Goal: Complete application form: Complete application form

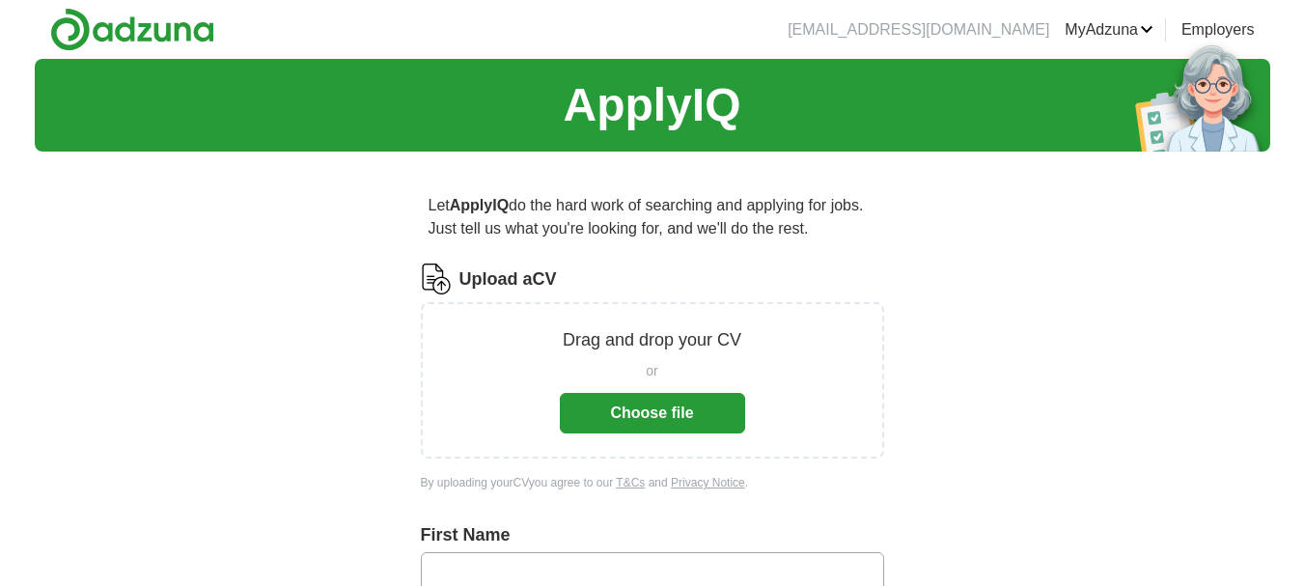
click at [676, 401] on button "Choose file" at bounding box center [652, 413] width 185 height 41
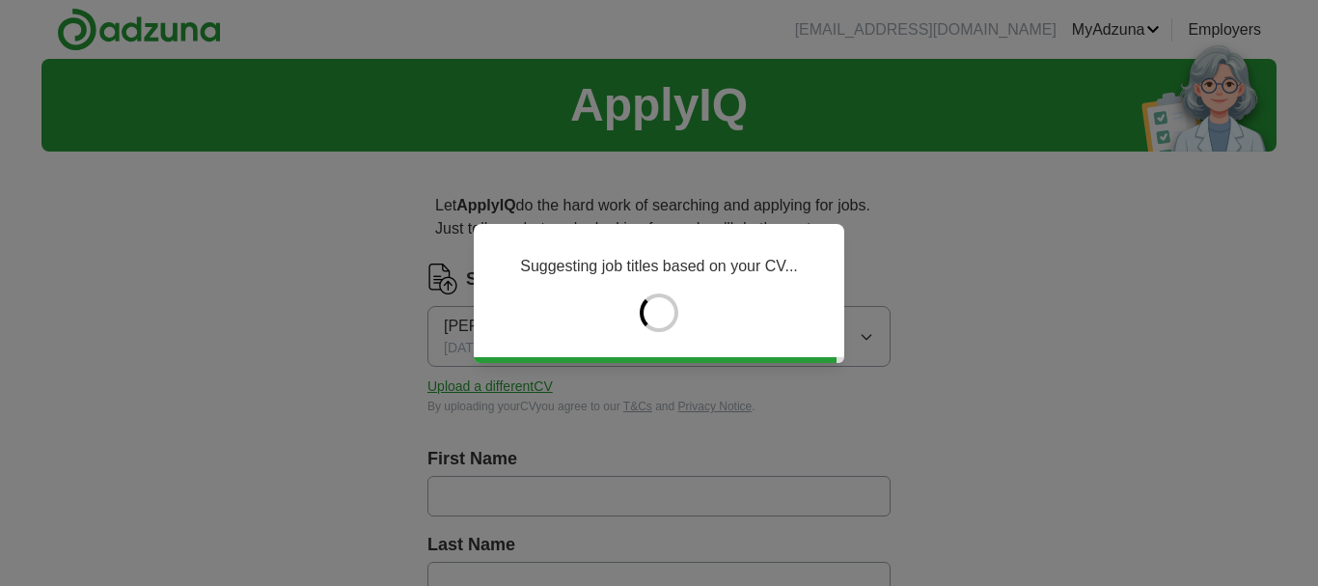
type input "****"
type input "*******"
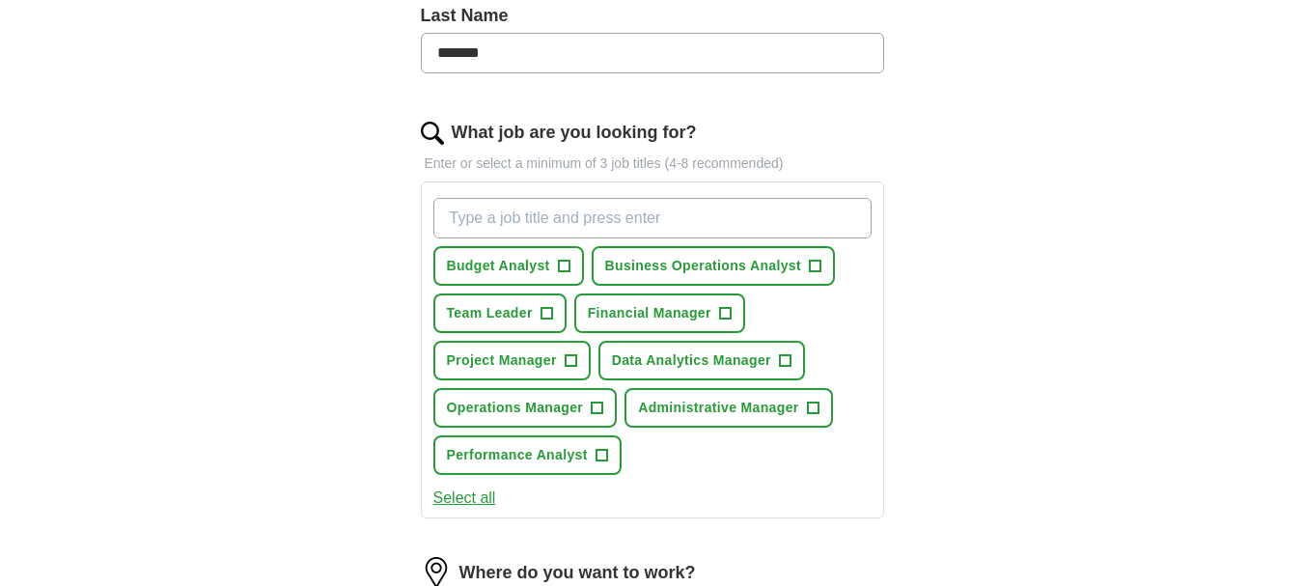
scroll to position [530, 0]
click at [784, 355] on span "+" at bounding box center [785, 359] width 12 height 15
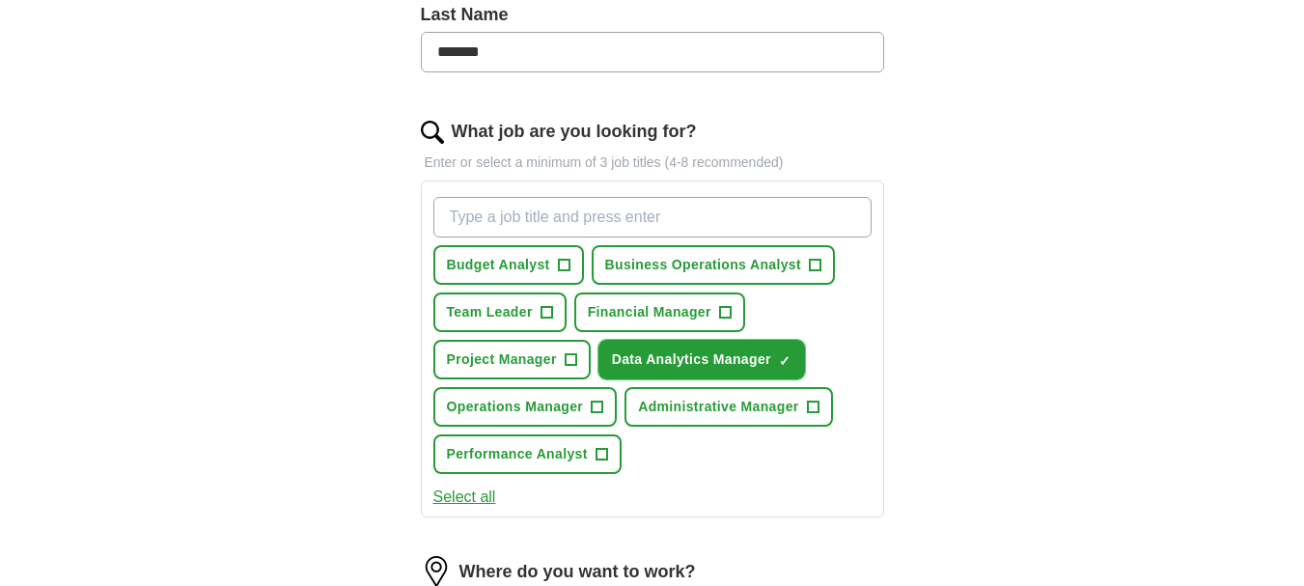
click at [738, 355] on span "Data Analytics Manager" at bounding box center [691, 359] width 159 height 20
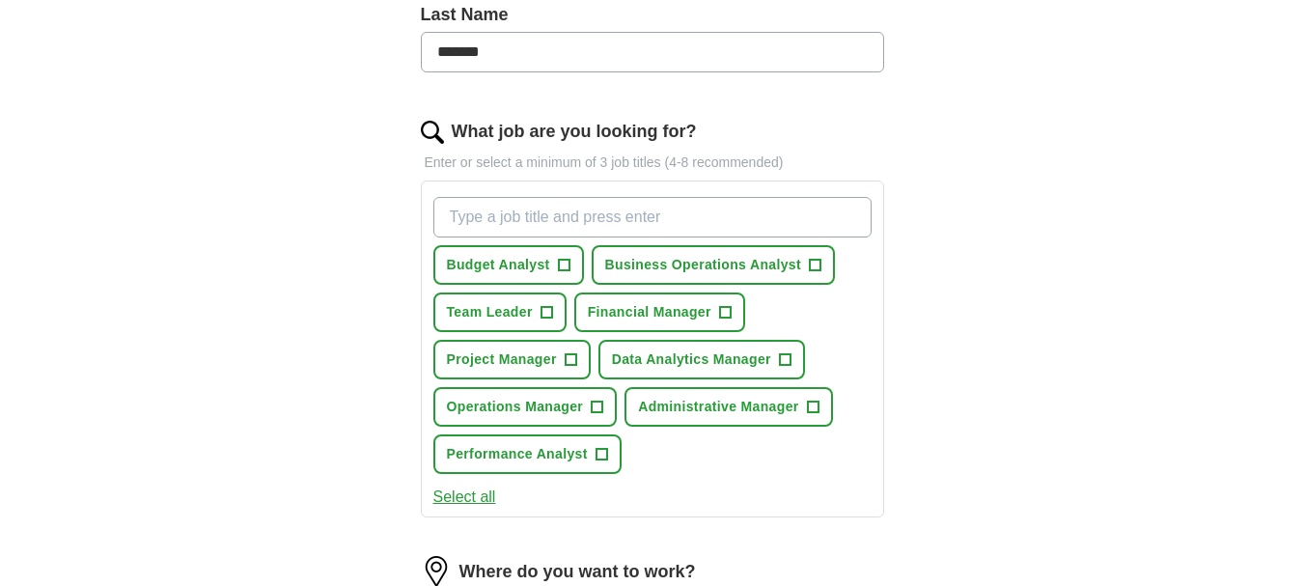
click at [443, 211] on input "What job are you looking for?" at bounding box center [652, 217] width 438 height 41
type input "d"
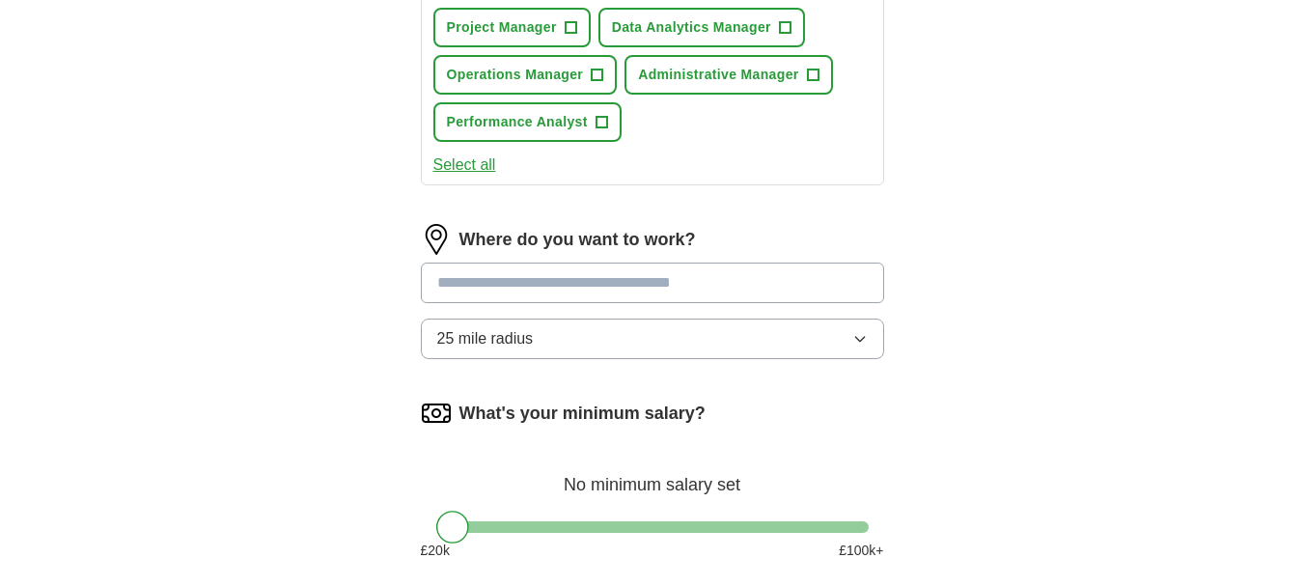
scroll to position [865, 0]
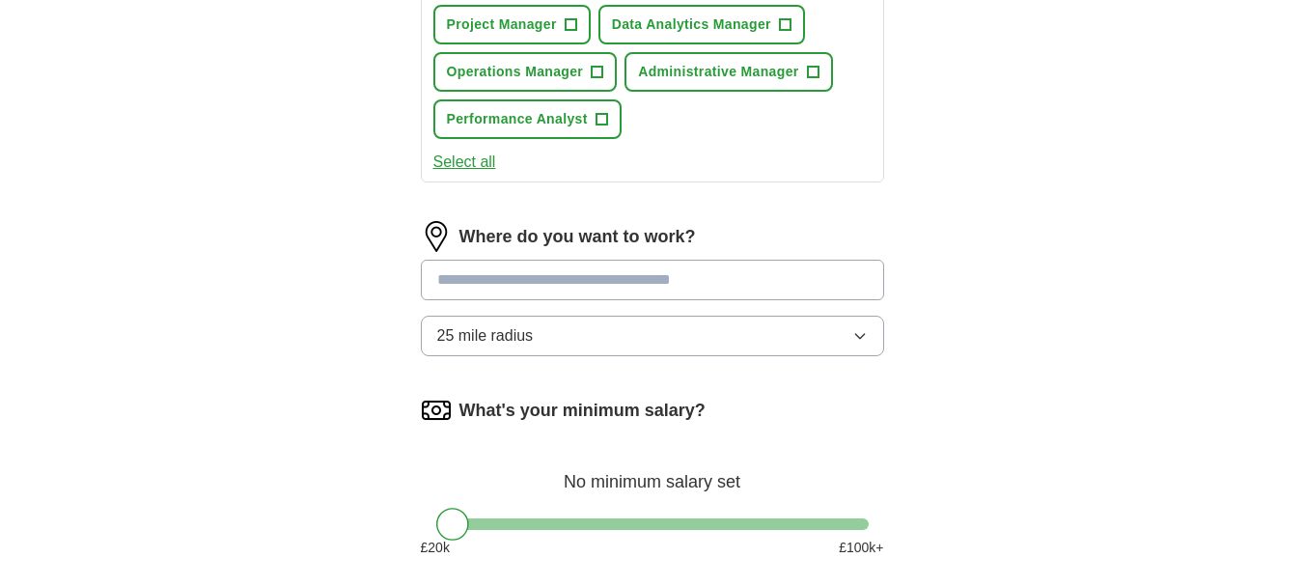
type input "Data Analytics Manager"
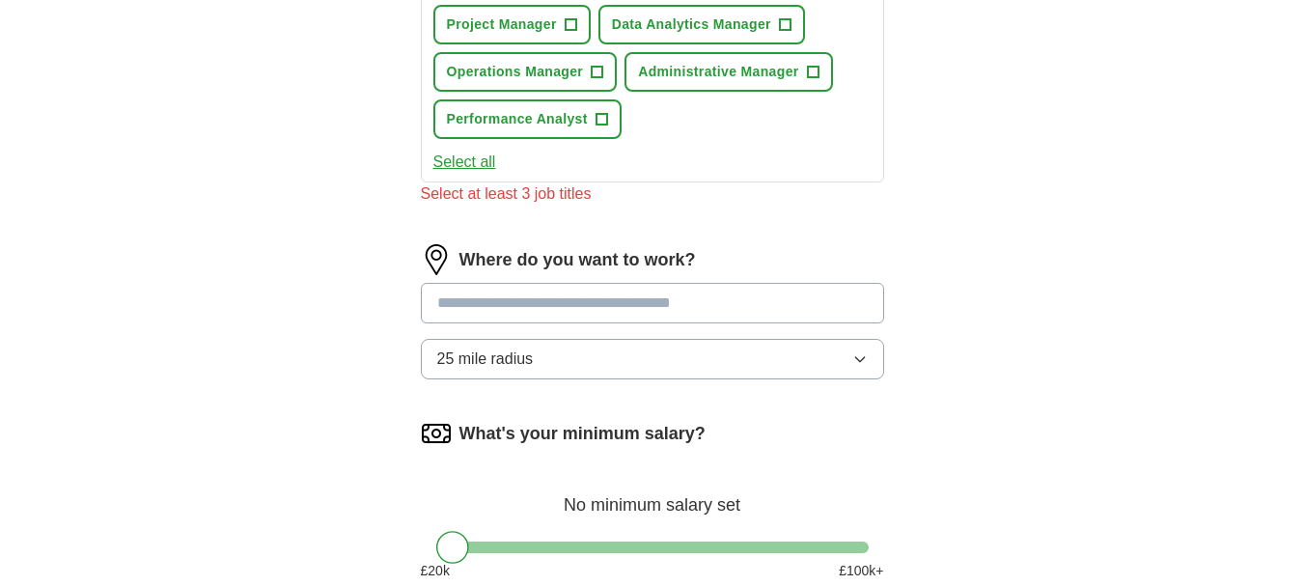
click at [441, 282] on div "Where do you want to work? 25 mile radius" at bounding box center [652, 319] width 463 height 151
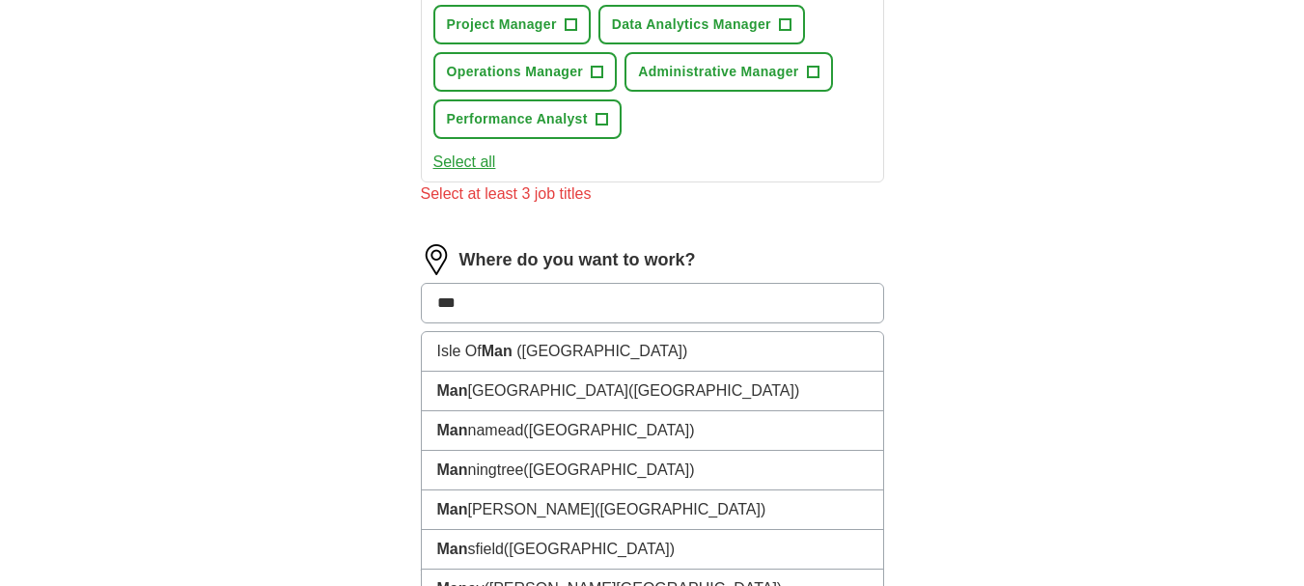
type input "****"
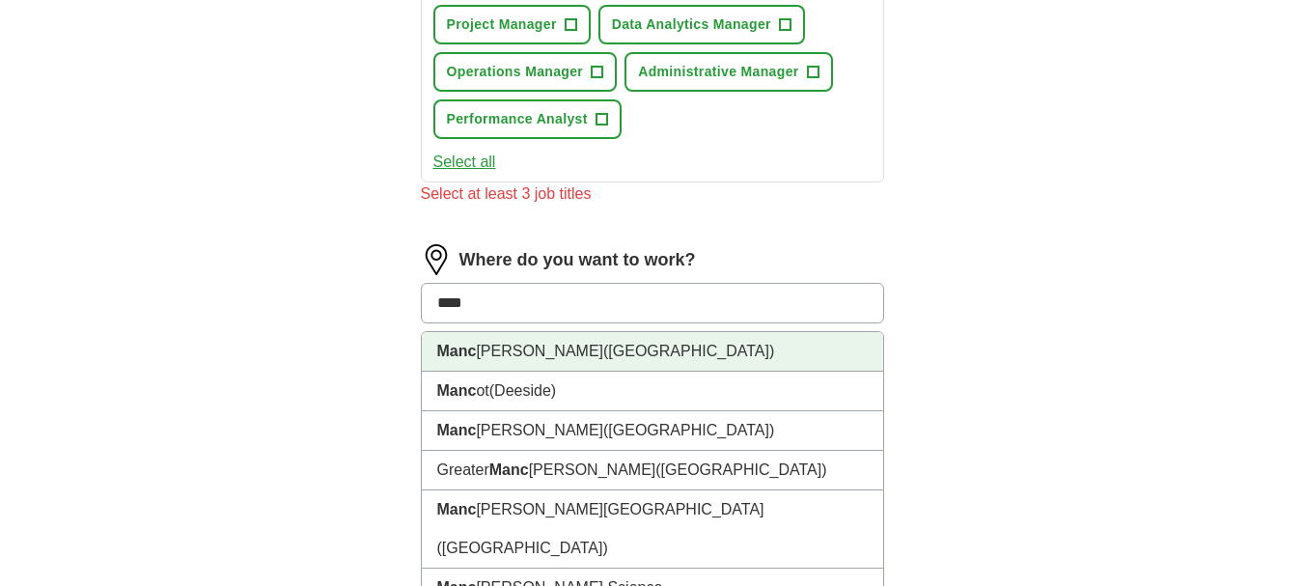
click at [543, 359] on li "Manc [PERSON_NAME] ([GEOGRAPHIC_DATA])" at bounding box center [652, 352] width 461 height 40
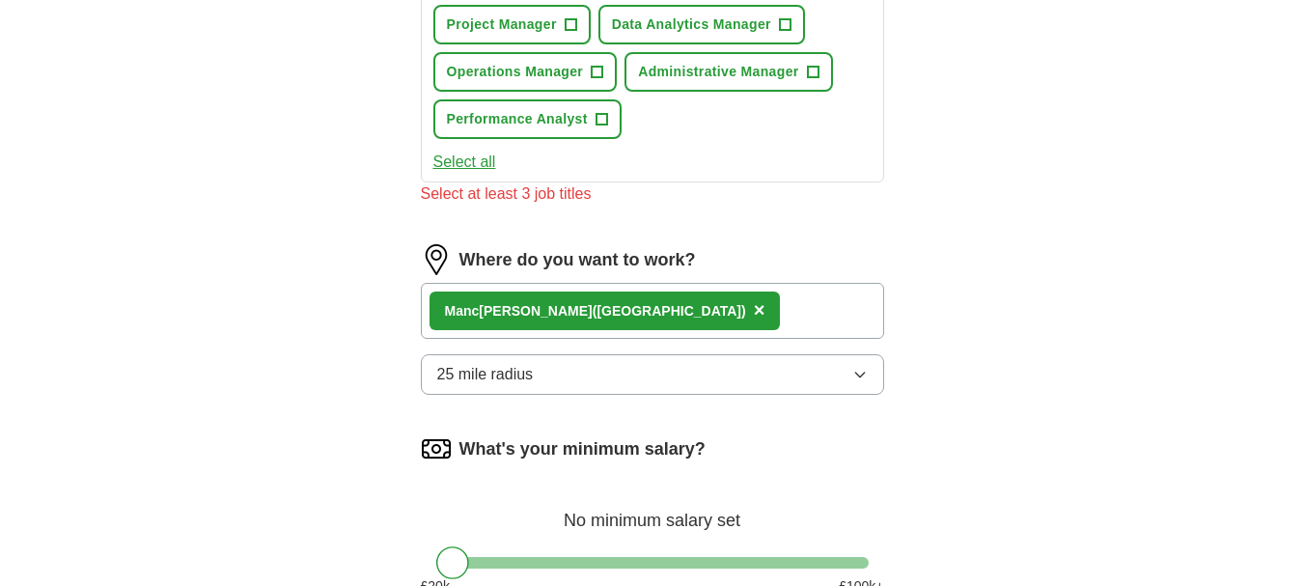
click at [859, 371] on icon "button" at bounding box center [859, 374] width 15 height 15
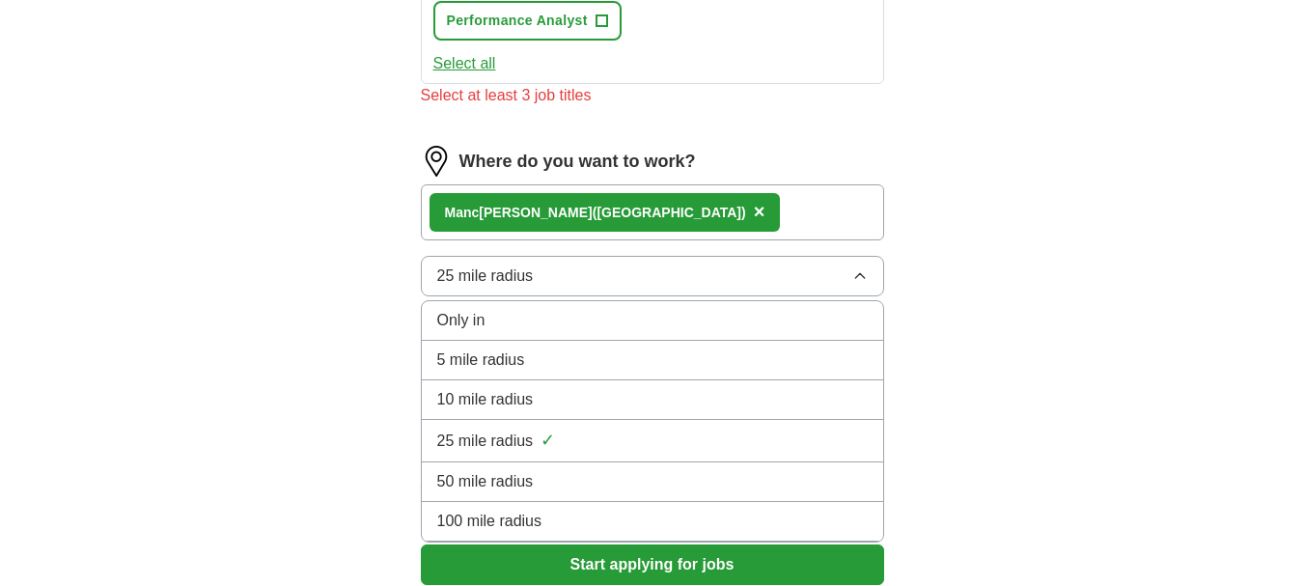
scroll to position [965, 0]
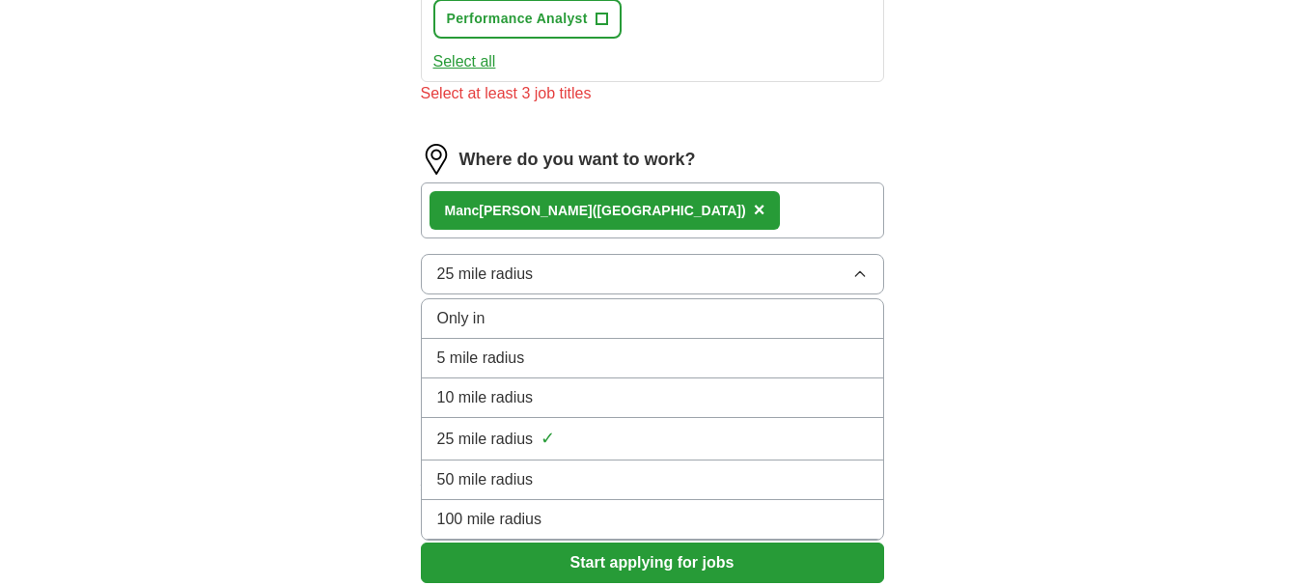
click at [702, 489] on div "50 mile radius" at bounding box center [652, 479] width 430 height 23
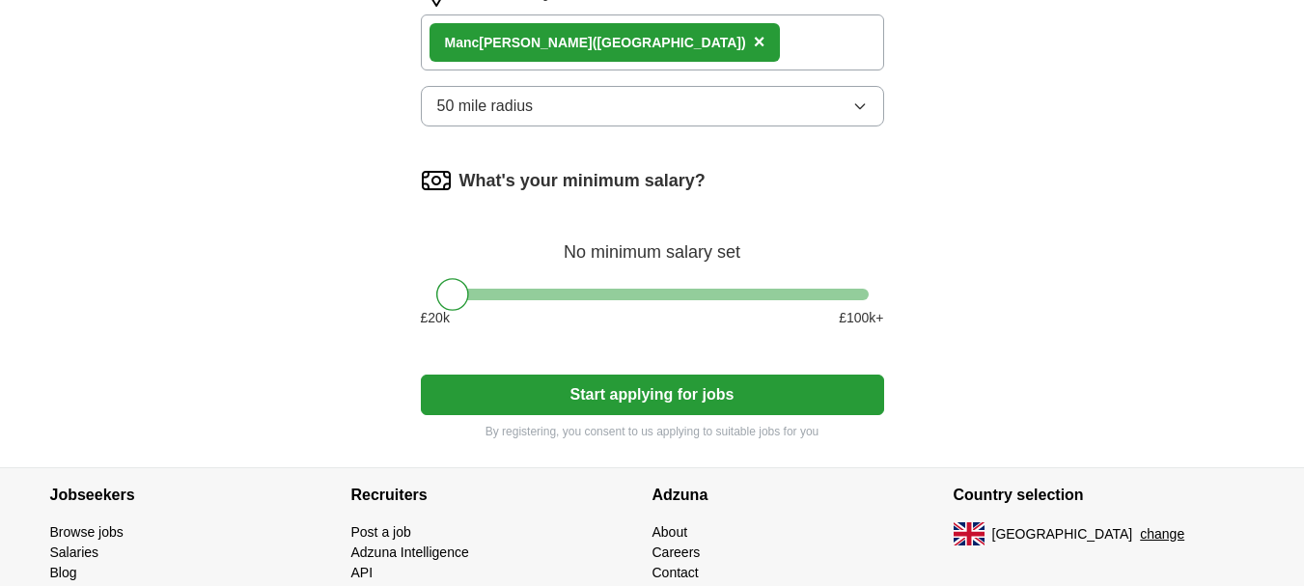
scroll to position [1229, 0]
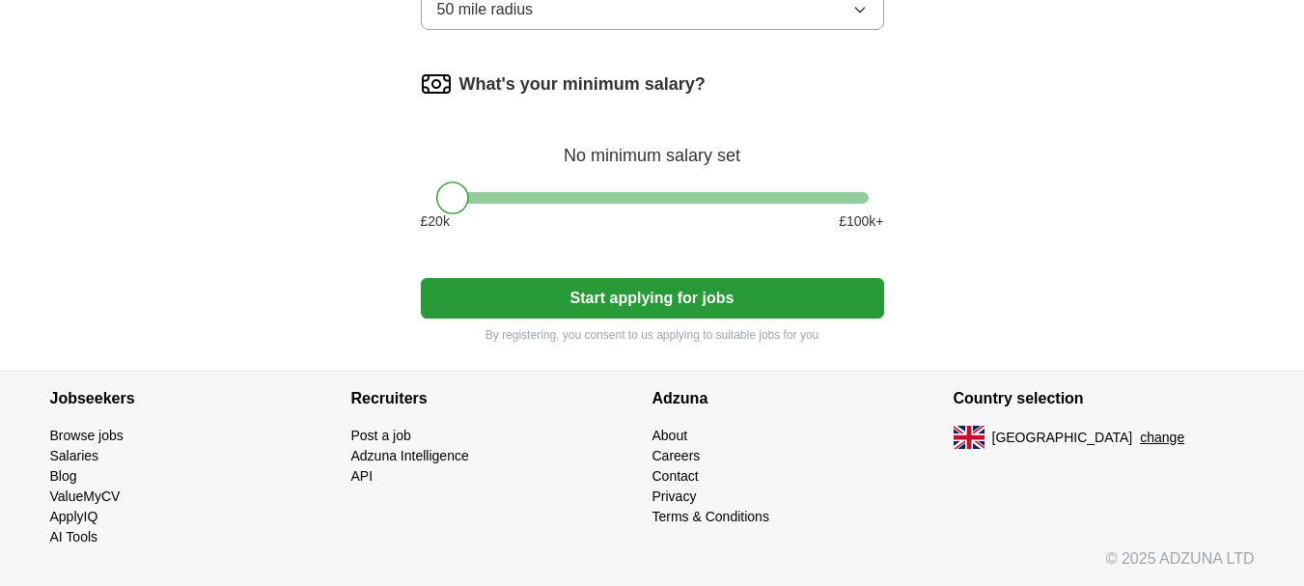
click at [701, 284] on button "Start applying for jobs" at bounding box center [652, 298] width 463 height 41
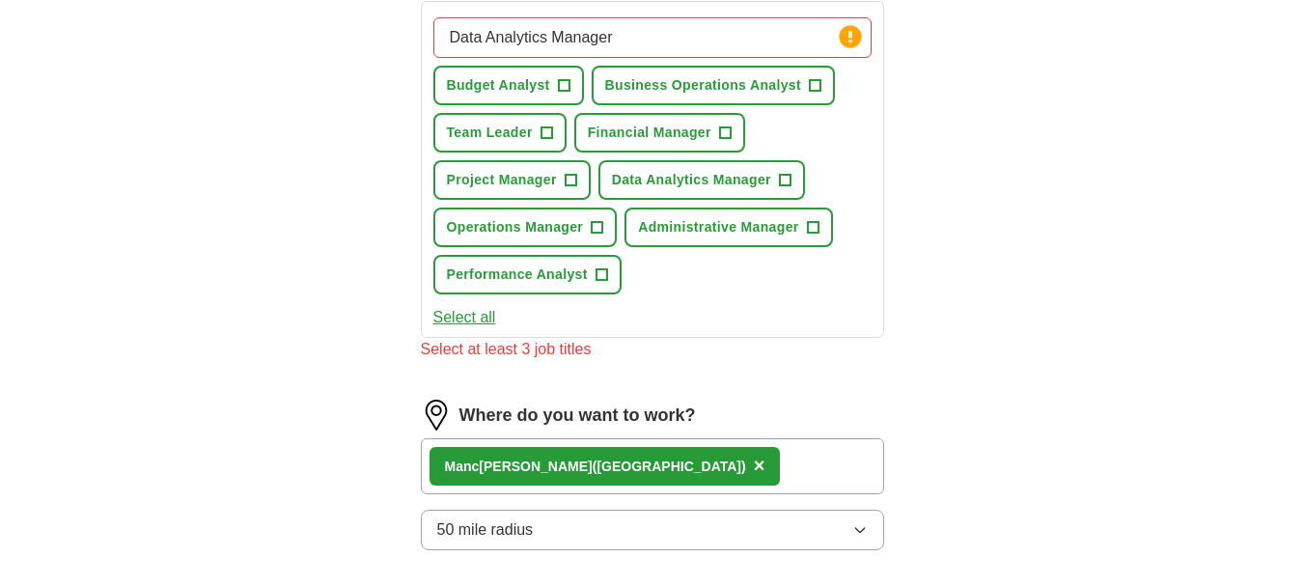
scroll to position [708, 0]
click at [727, 126] on span "+" at bounding box center [725, 133] width 12 height 15
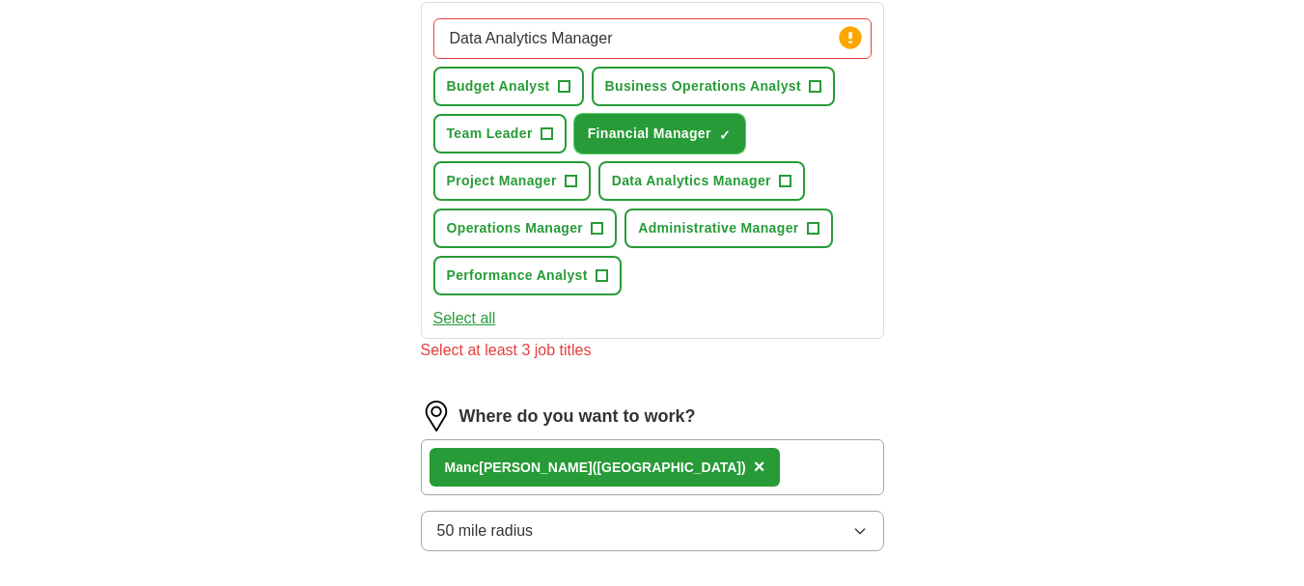
click at [678, 127] on span "Financial Manager" at bounding box center [650, 134] width 124 height 20
click at [614, 41] on input "Data Analytics Manager" at bounding box center [652, 38] width 438 height 41
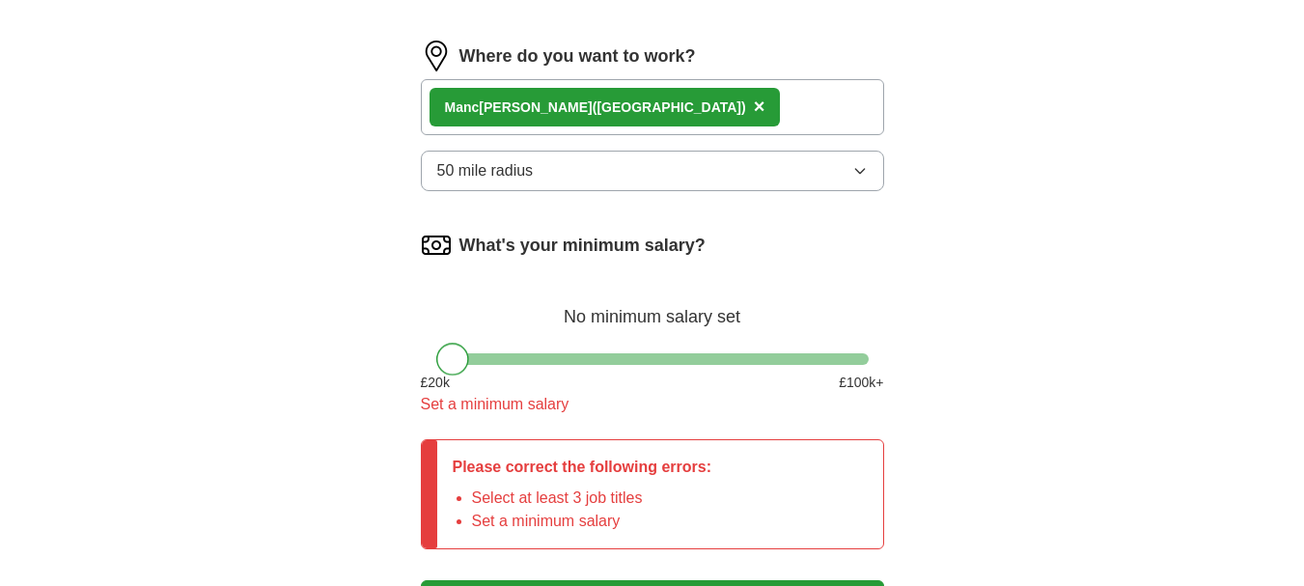
scroll to position [0, 0]
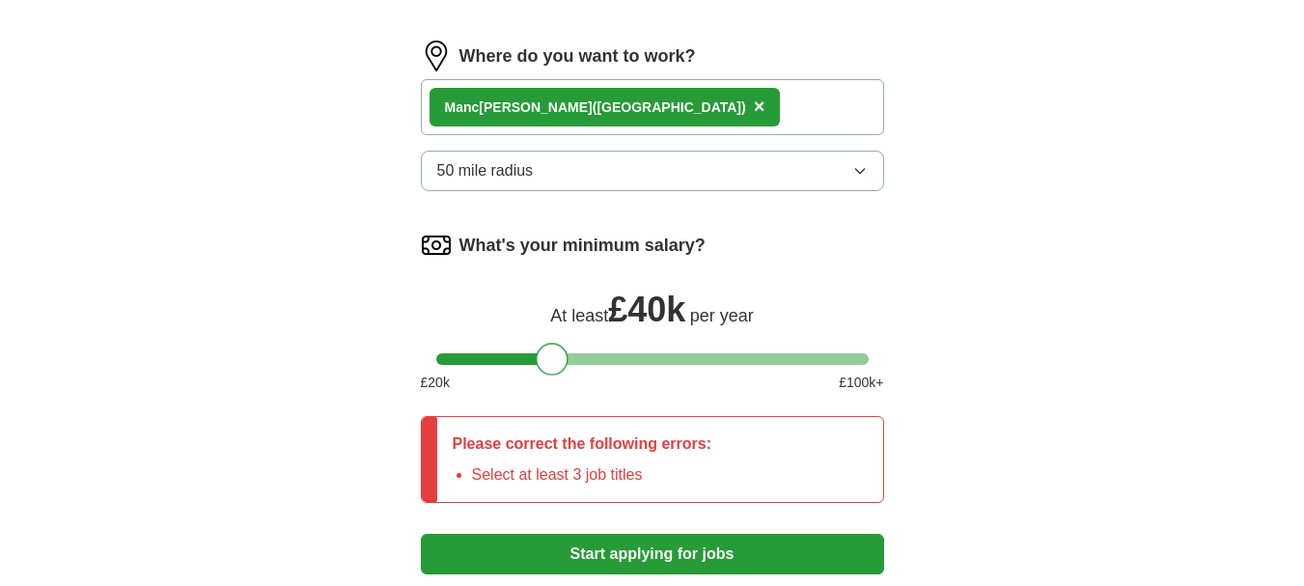
drag, startPoint x: 461, startPoint y: 357, endPoint x: 562, endPoint y: 353, distance: 100.4
click at [562, 353] on div at bounding box center [552, 359] width 33 height 33
drag, startPoint x: 548, startPoint y: 351, endPoint x: 435, endPoint y: 362, distance: 113.4
click at [436, 362] on div at bounding box center [652, 359] width 432 height 12
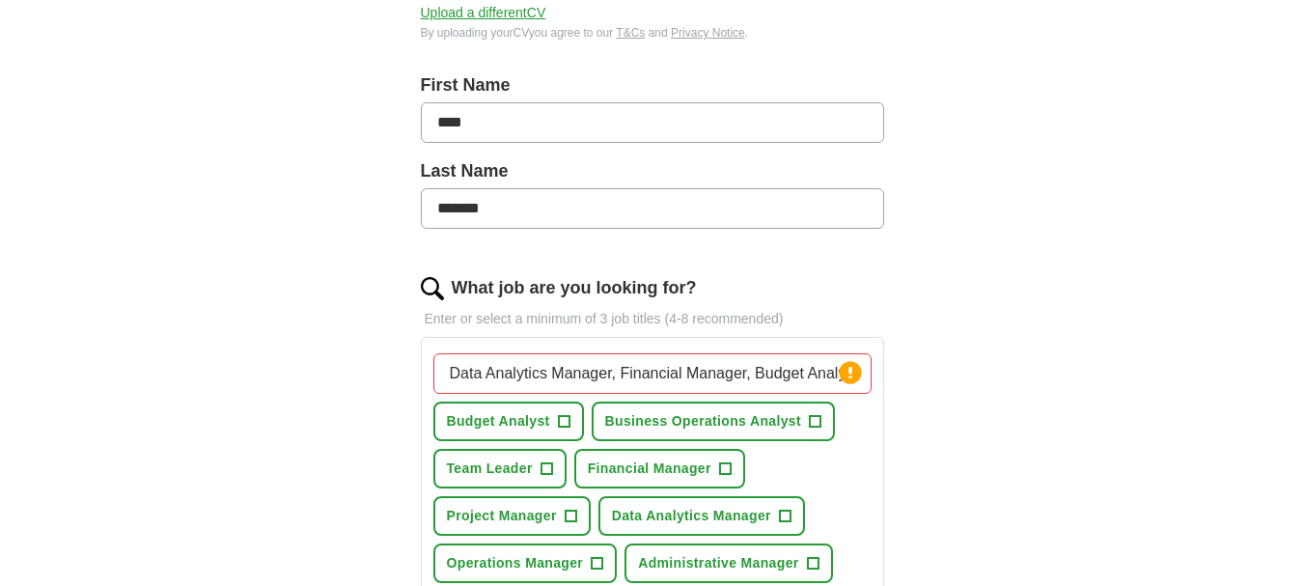
scroll to position [372, 0]
click at [435, 362] on input "Data Analytics Manager, Financial Manager, Budget Analyst" at bounding box center [652, 374] width 438 height 41
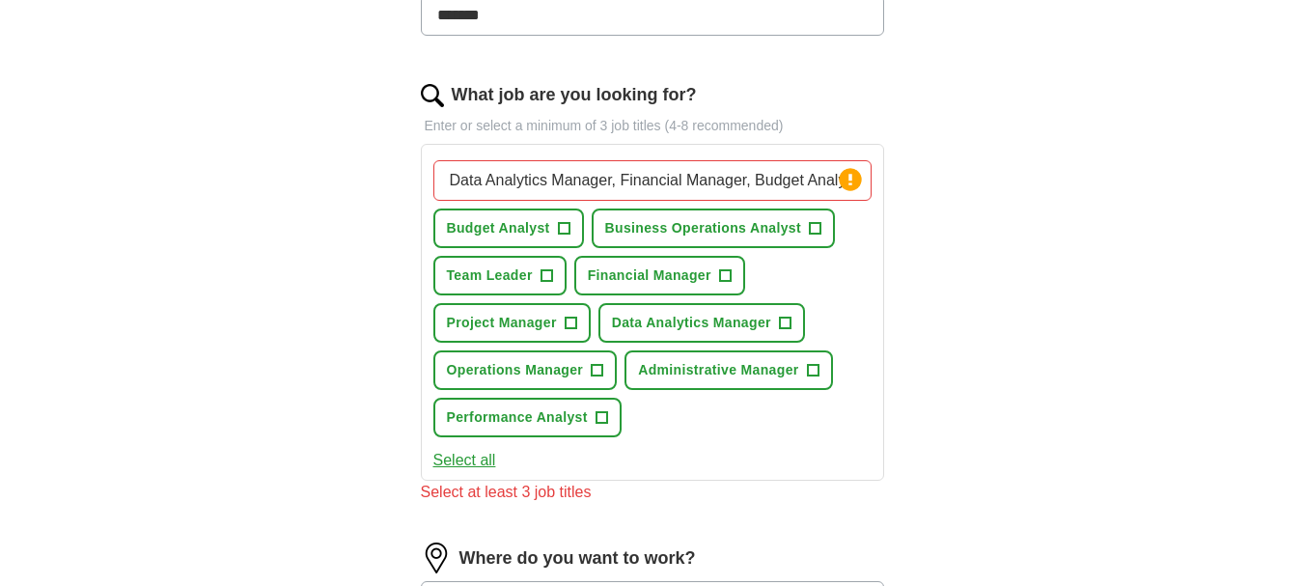
scroll to position [565, 0]
click at [837, 182] on icon at bounding box center [850, 180] width 27 height 27
click at [837, 180] on icon at bounding box center [850, 180] width 27 height 27
click at [839, 180] on circle at bounding box center [850, 180] width 22 height 22
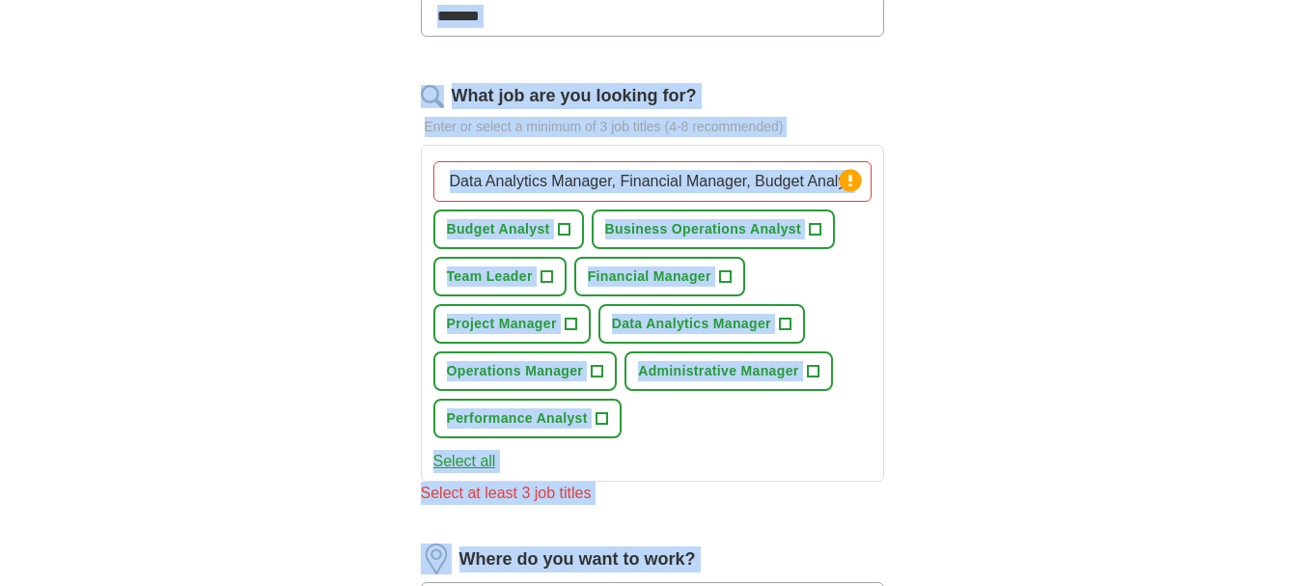
drag, startPoint x: 839, startPoint y: 180, endPoint x: 924, endPoint y: 193, distance: 86.8
click at [924, 193] on div "Let ApplyIQ do the hard work of searching and applying for jobs. Just tell us w…" at bounding box center [653, 365] width 618 height 1528
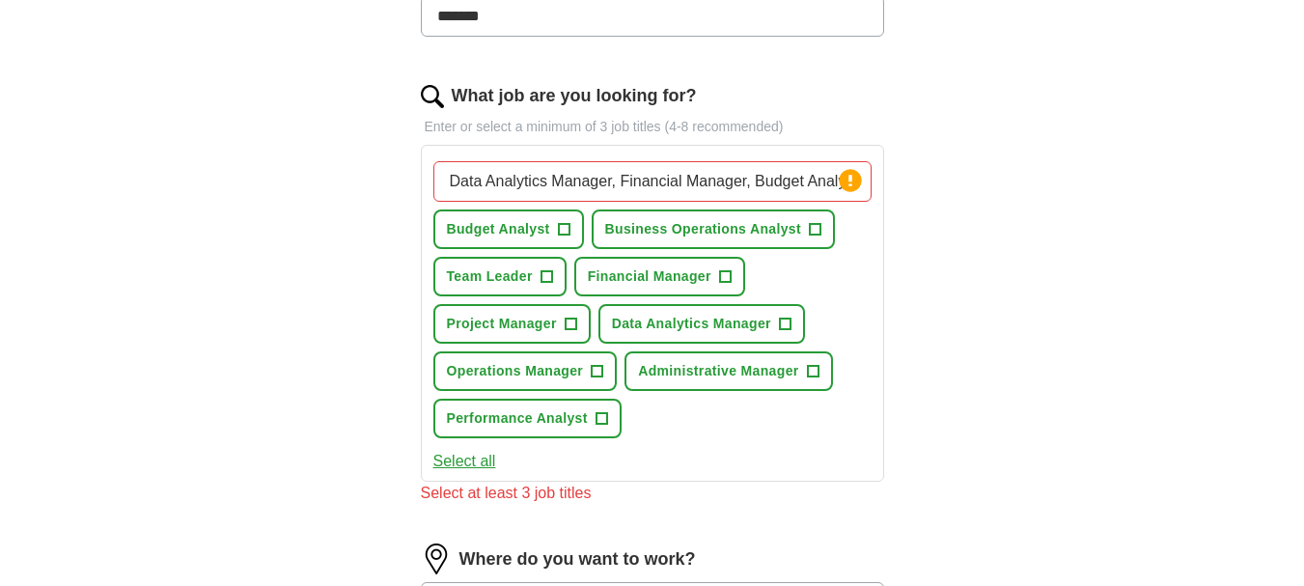
drag, startPoint x: 822, startPoint y: 185, endPoint x: 622, endPoint y: 196, distance: 200.0
click at [622, 196] on input "Data Analytics Manager, Financial Manager, Budget Analyst" at bounding box center [652, 181] width 438 height 41
drag, startPoint x: 653, startPoint y: 176, endPoint x: 615, endPoint y: 173, distance: 38.7
click at [615, 173] on input "Data Analytics Manager, alyst" at bounding box center [652, 181] width 438 height 41
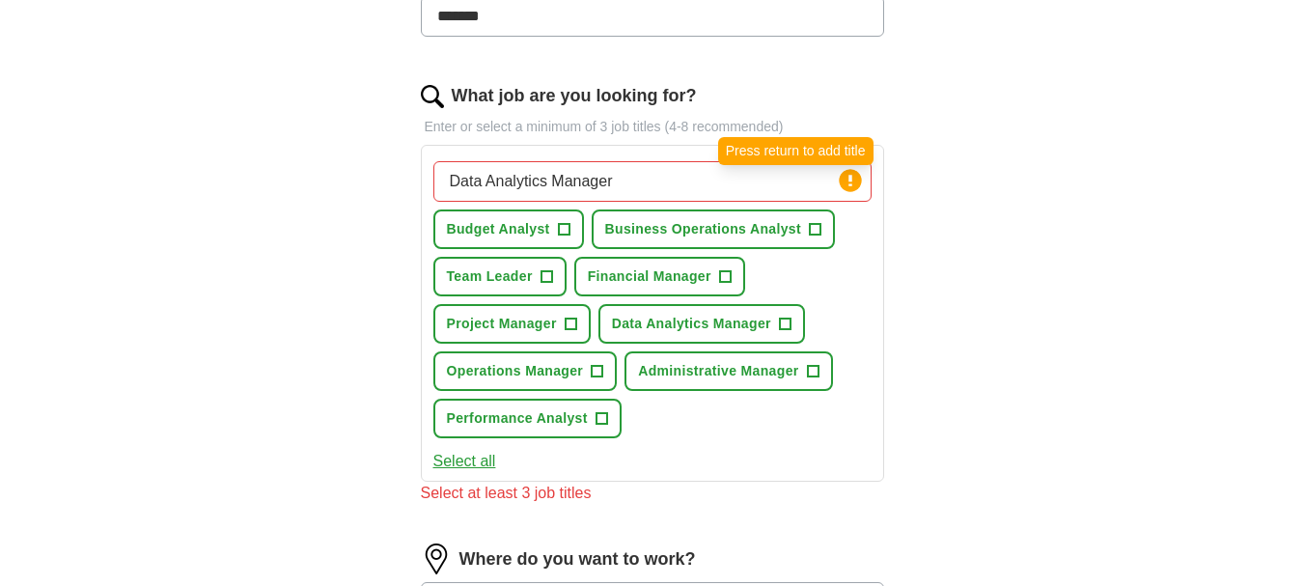
type input "Data Analytics Manager"
click at [845, 181] on circle at bounding box center [850, 180] width 22 height 22
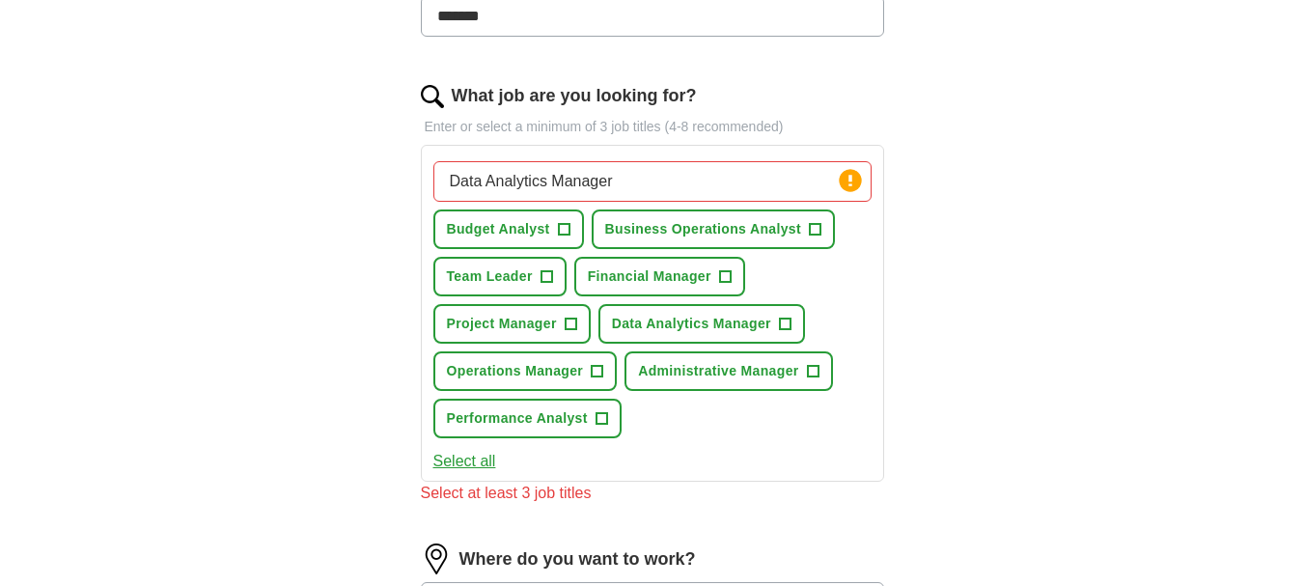
drag, startPoint x: 637, startPoint y: 180, endPoint x: 451, endPoint y: 183, distance: 186.3
click at [451, 183] on input "Data Analytics Manager" at bounding box center [652, 181] width 438 height 41
click at [855, 303] on div "Budget Analyst + Business Operations Analyst + Team Leader + Financial Manager …" at bounding box center [652, 299] width 446 height 292
click at [560, 188] on input "What job are you looking for?" at bounding box center [652, 181] width 438 height 41
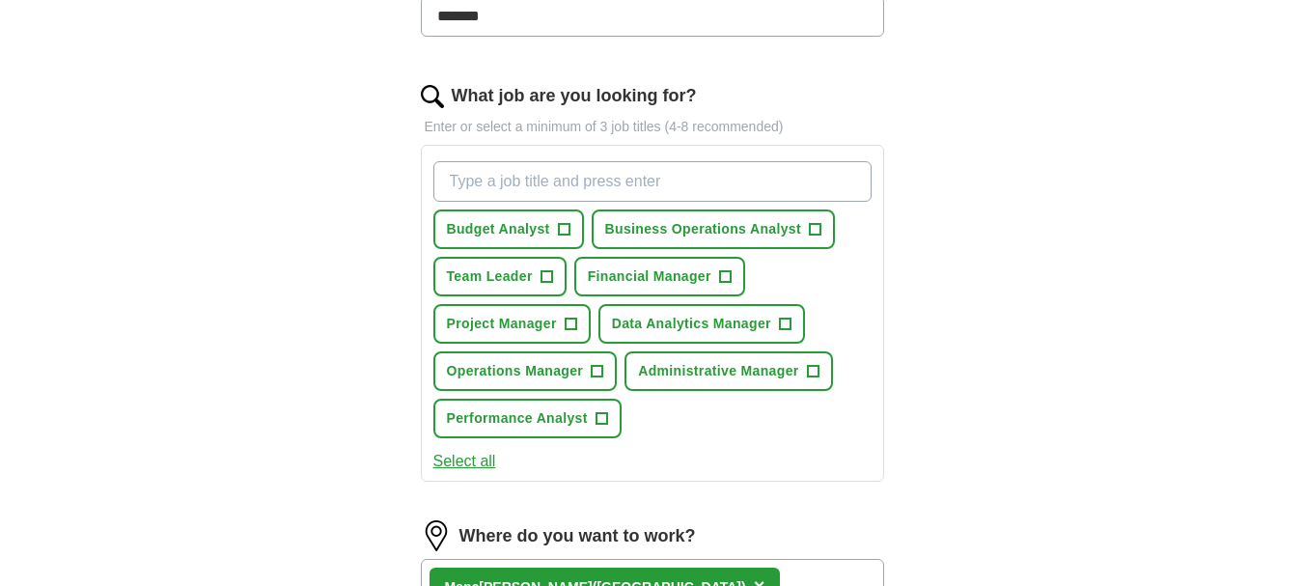
paste input "Data Analytics Manager"
type input "Data Analytics Manager"
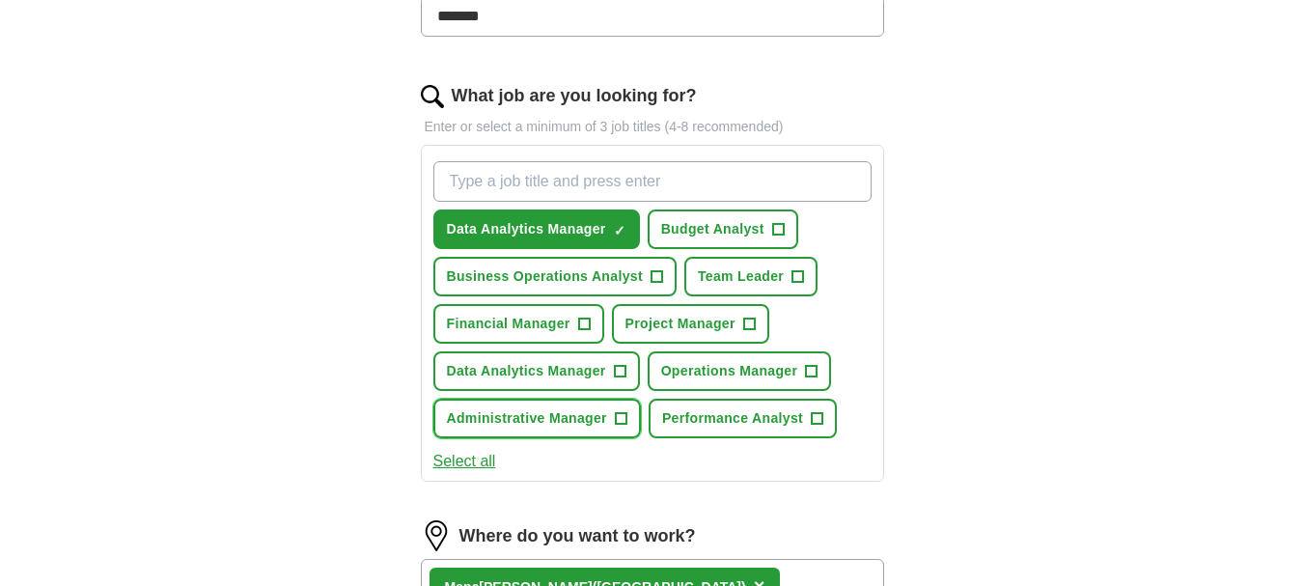
click at [622, 421] on span "+" at bounding box center [621, 418] width 12 height 15
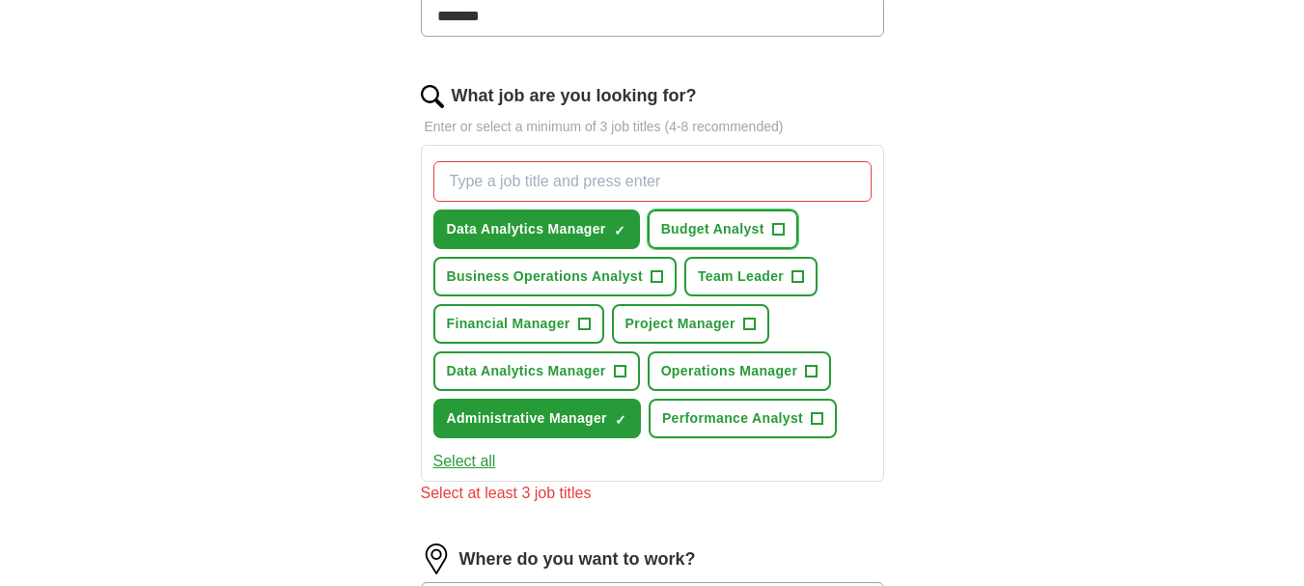
click at [776, 225] on span "+" at bounding box center [778, 229] width 12 height 15
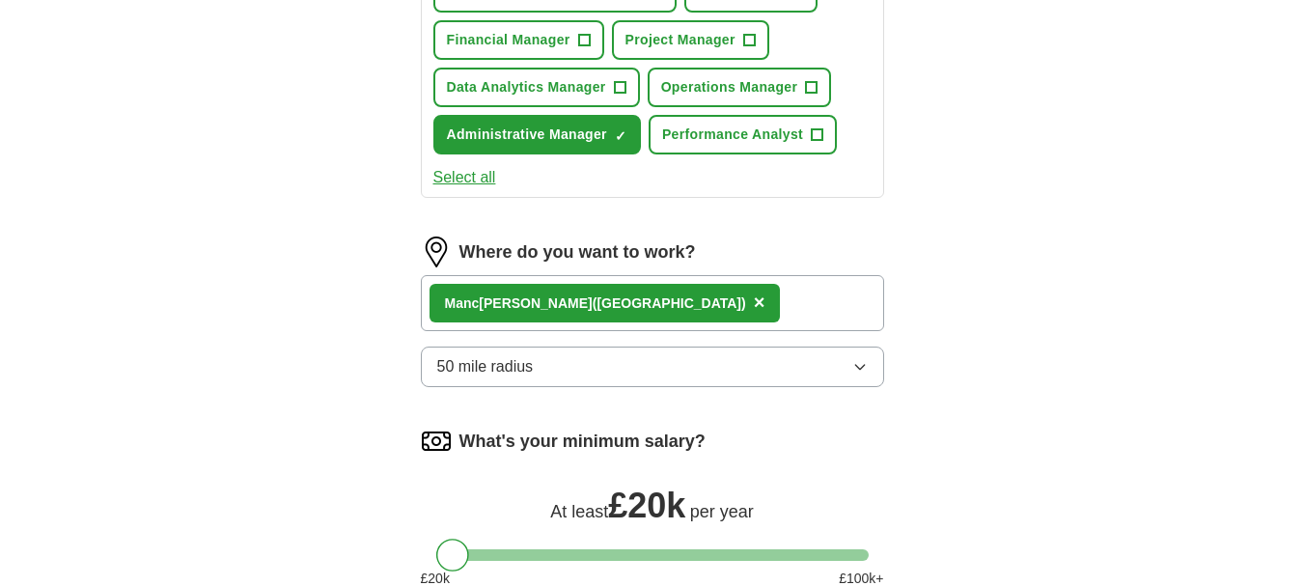
scroll to position [889, 0]
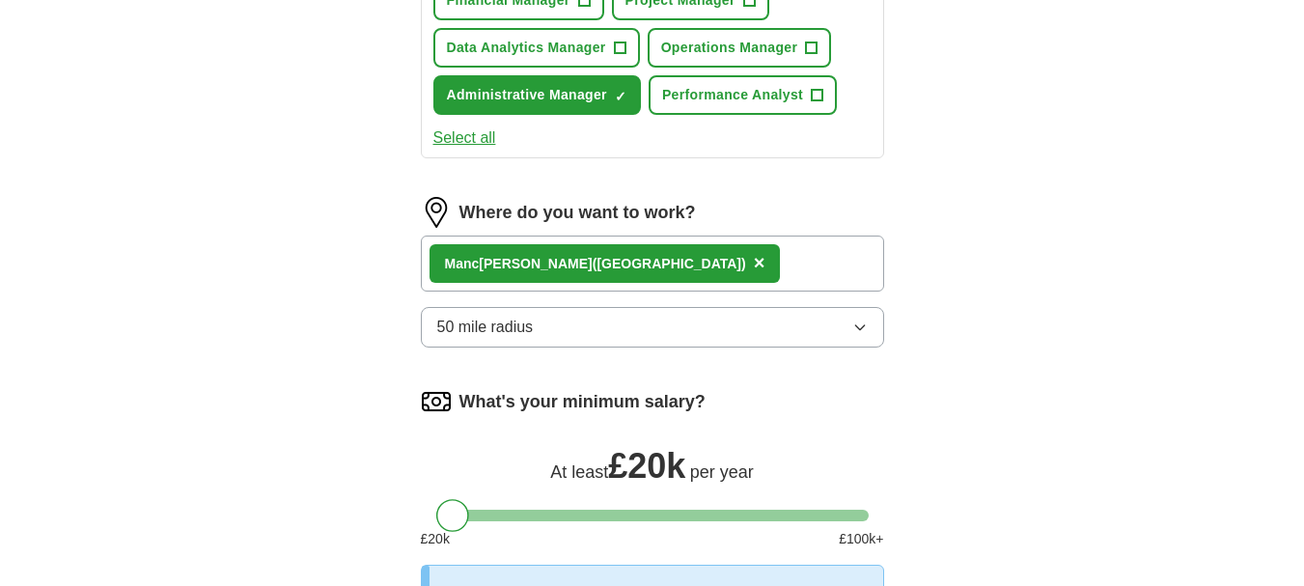
click at [803, 255] on div "Manc [PERSON_NAME] ([GEOGRAPHIC_DATA]) ×" at bounding box center [652, 263] width 463 height 56
click at [754, 262] on span "×" at bounding box center [760, 262] width 12 height 21
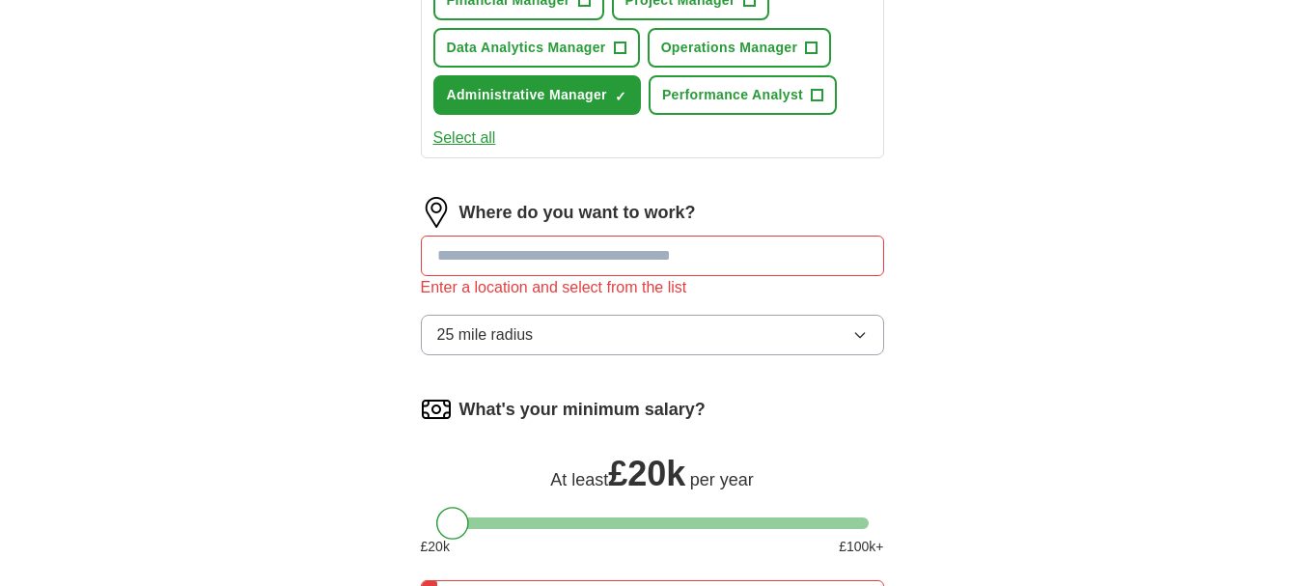
click at [542, 250] on input at bounding box center [652, 255] width 463 height 41
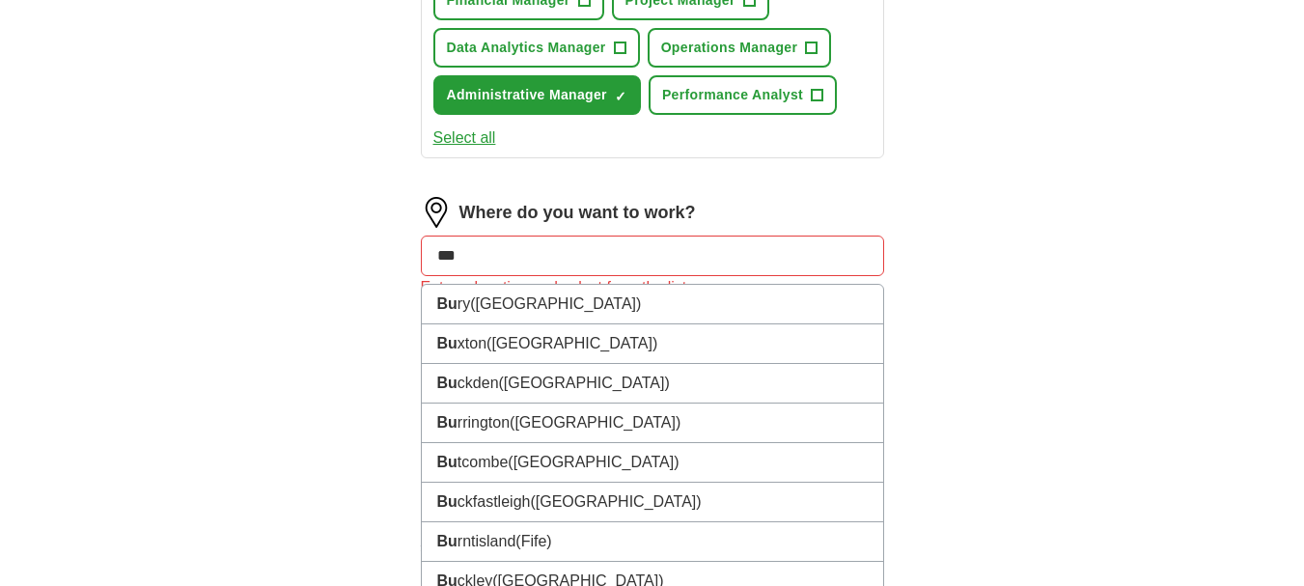
type input "****"
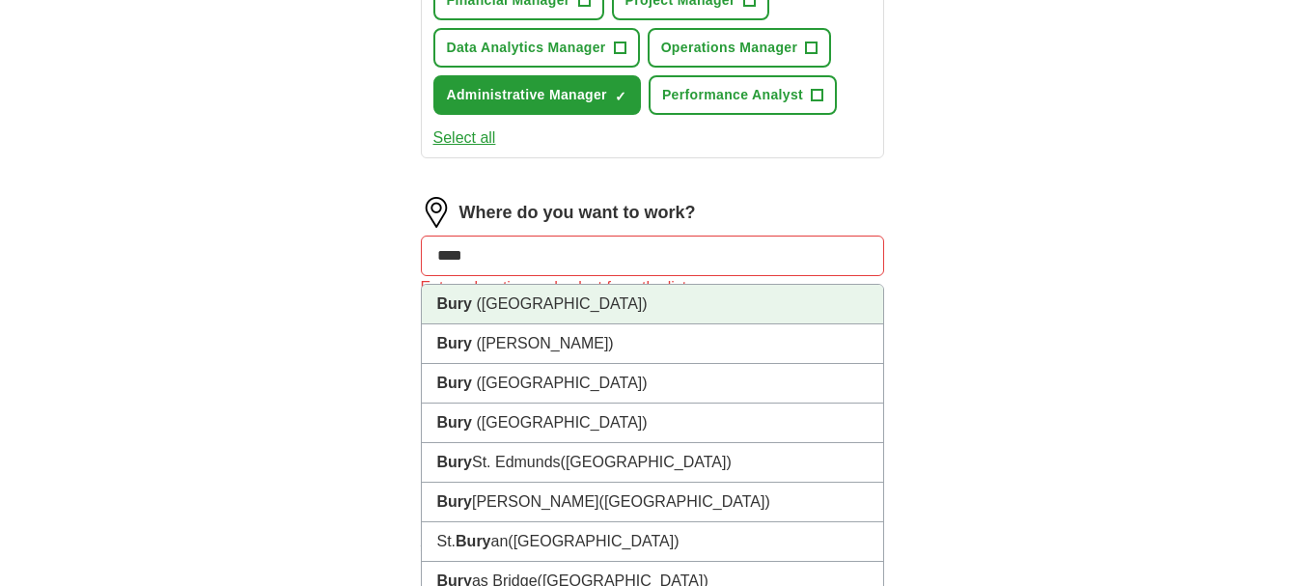
click at [496, 306] on span "([GEOGRAPHIC_DATA])" at bounding box center [561, 303] width 171 height 16
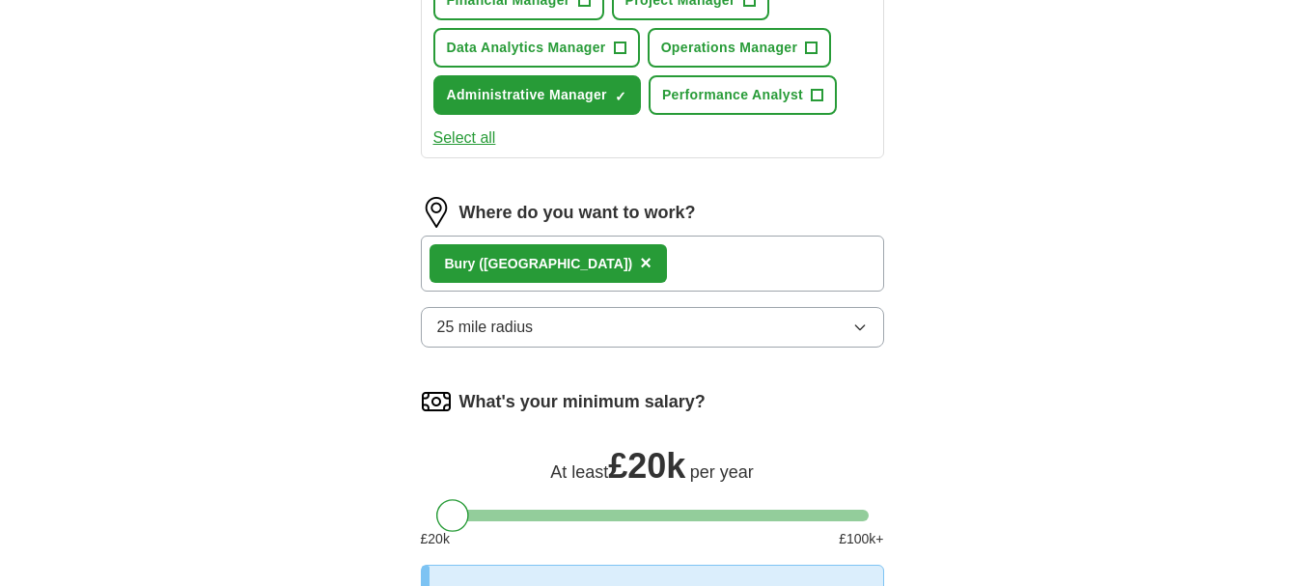
click at [691, 273] on div "[GEOGRAPHIC_DATA] ([GEOGRAPHIC_DATA]) ×" at bounding box center [652, 263] width 463 height 56
click at [686, 259] on div "[GEOGRAPHIC_DATA] ([GEOGRAPHIC_DATA]) ×" at bounding box center [652, 263] width 463 height 56
click at [689, 257] on div "[GEOGRAPHIC_DATA] ([GEOGRAPHIC_DATA]) ×" at bounding box center [652, 263] width 463 height 56
click at [763, 269] on div "[GEOGRAPHIC_DATA] ([GEOGRAPHIC_DATA]) ×" at bounding box center [652, 263] width 463 height 56
click at [762, 246] on div "[GEOGRAPHIC_DATA] ([GEOGRAPHIC_DATA]) ×" at bounding box center [652, 263] width 463 height 56
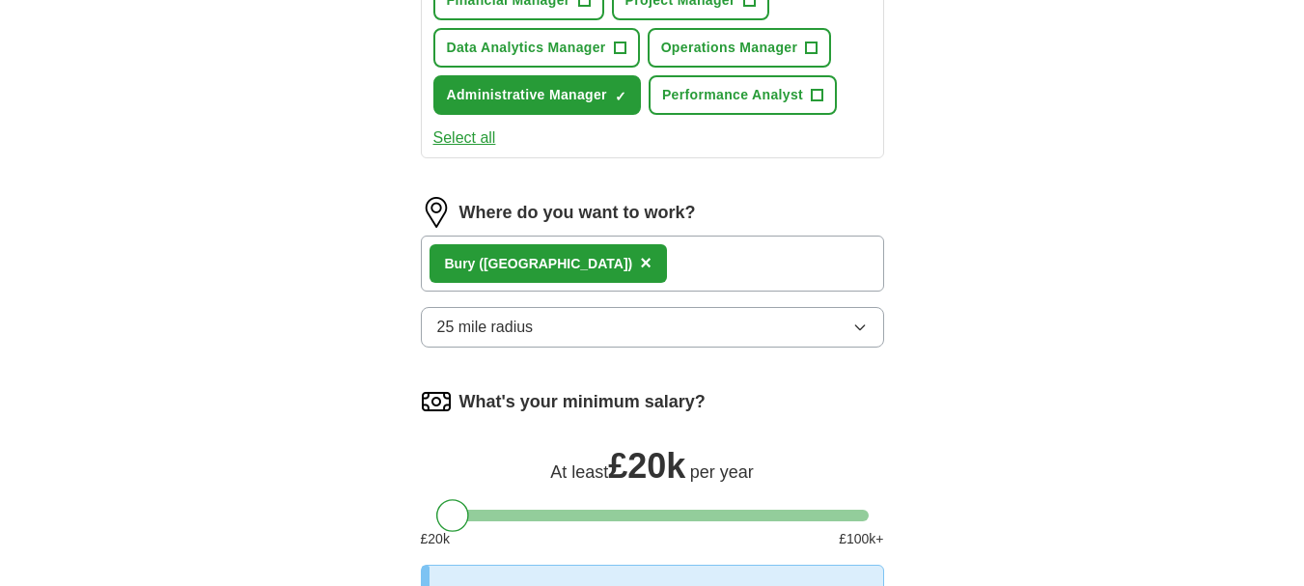
click at [640, 261] on span "×" at bounding box center [646, 262] width 12 height 21
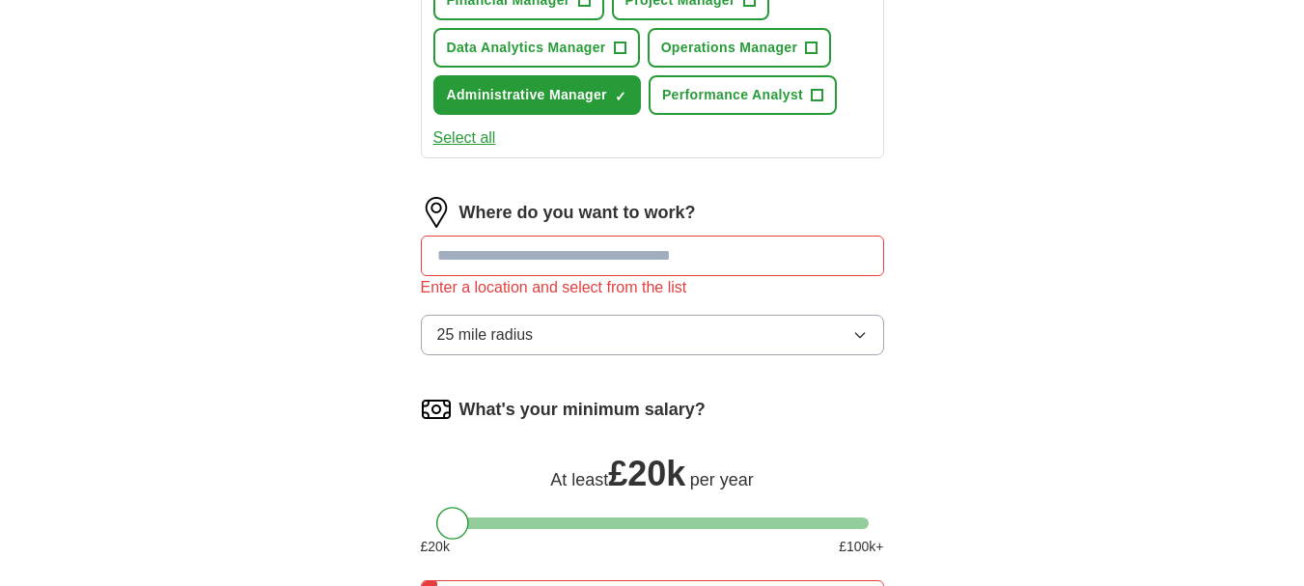
click at [561, 261] on input at bounding box center [652, 255] width 463 height 41
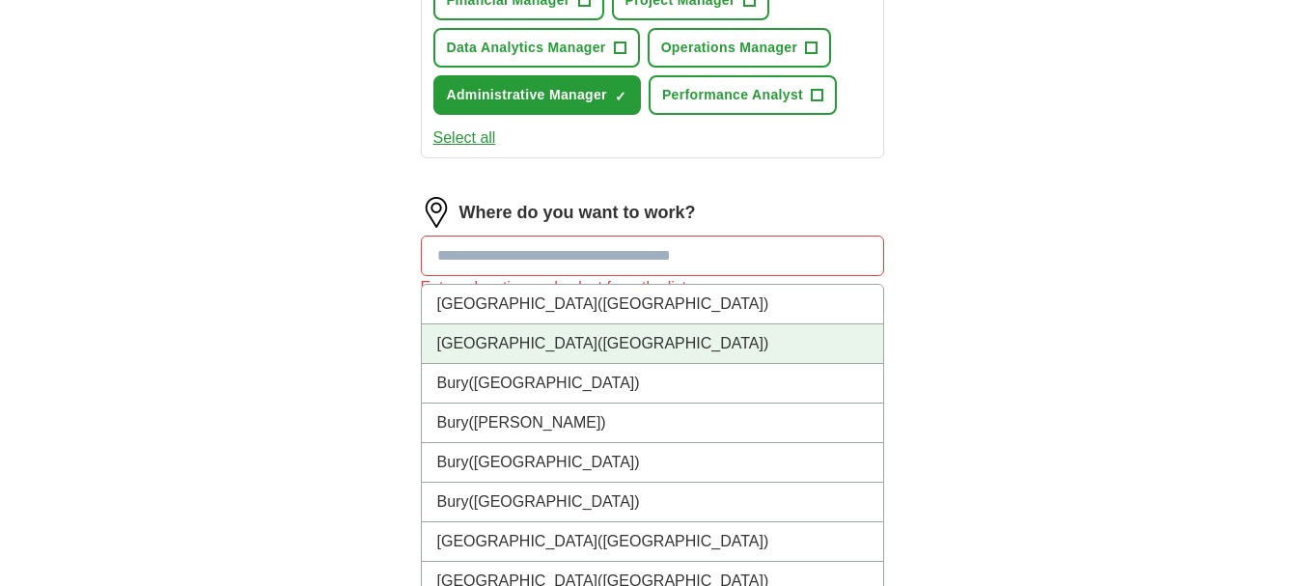
click at [597, 347] on span "([GEOGRAPHIC_DATA])" at bounding box center [682, 343] width 171 height 16
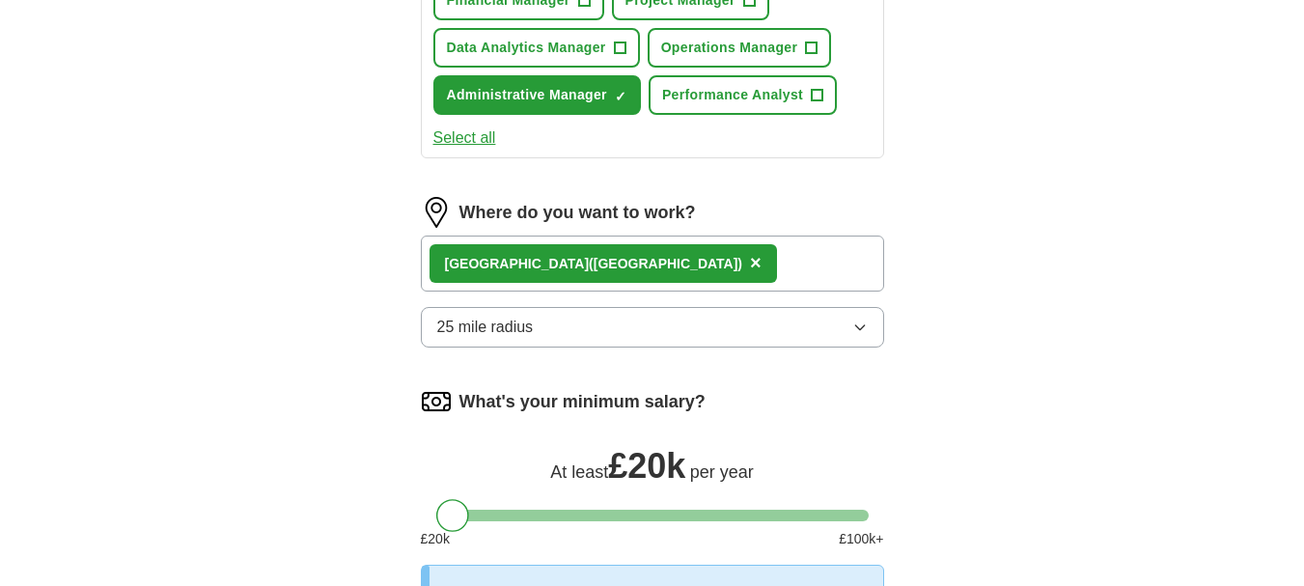
click at [866, 319] on icon "button" at bounding box center [859, 326] width 15 height 15
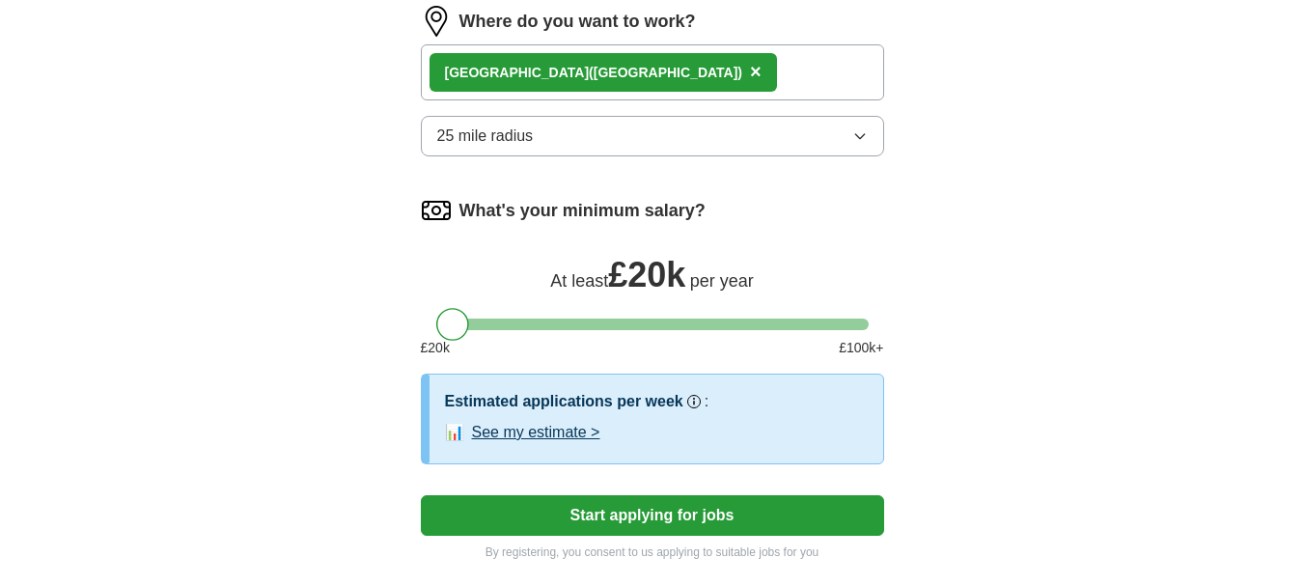
scroll to position [1097, 0]
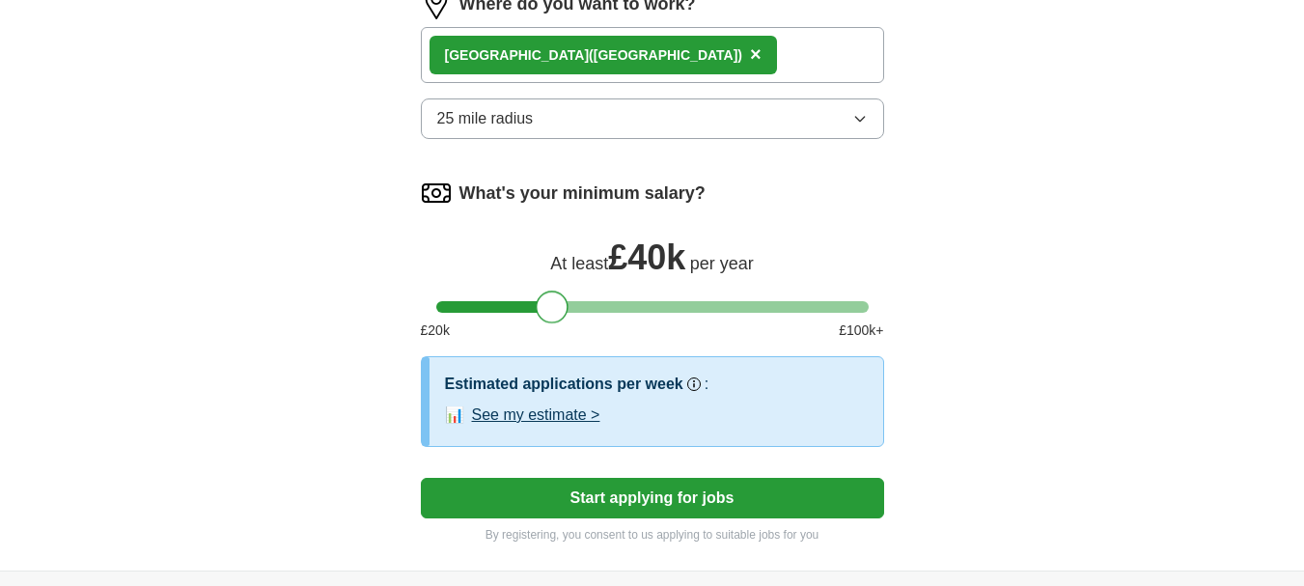
drag, startPoint x: 458, startPoint y: 302, endPoint x: 561, endPoint y: 307, distance: 102.4
click at [561, 307] on div at bounding box center [552, 306] width 33 height 33
click at [566, 416] on button "See my estimate >" at bounding box center [536, 414] width 128 height 23
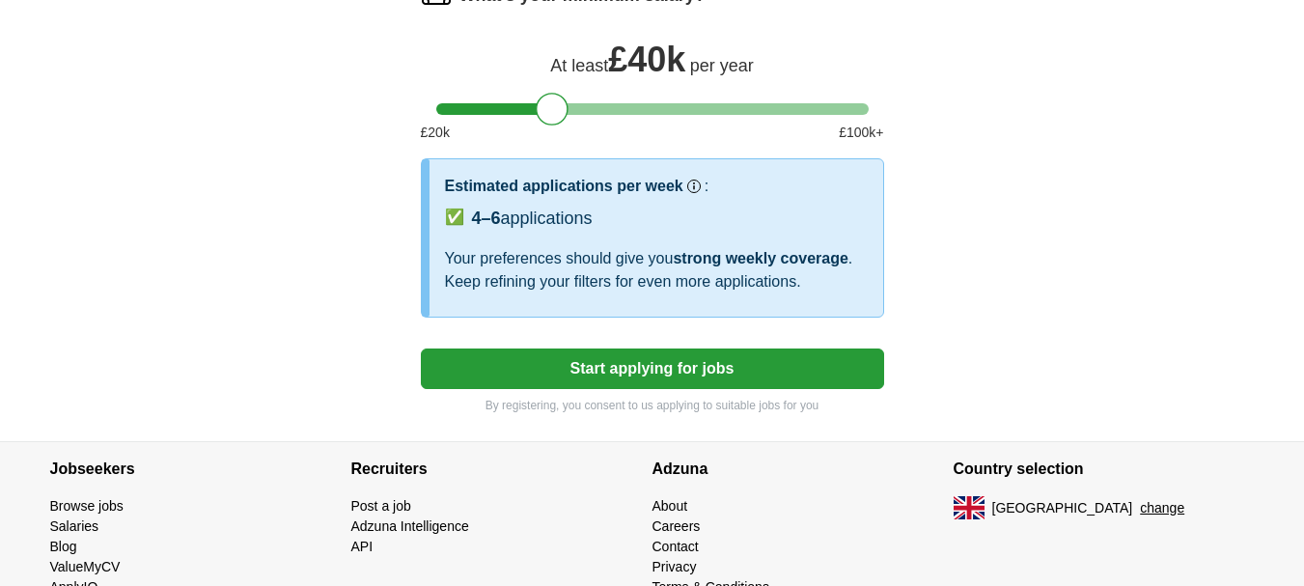
scroll to position [1305, 0]
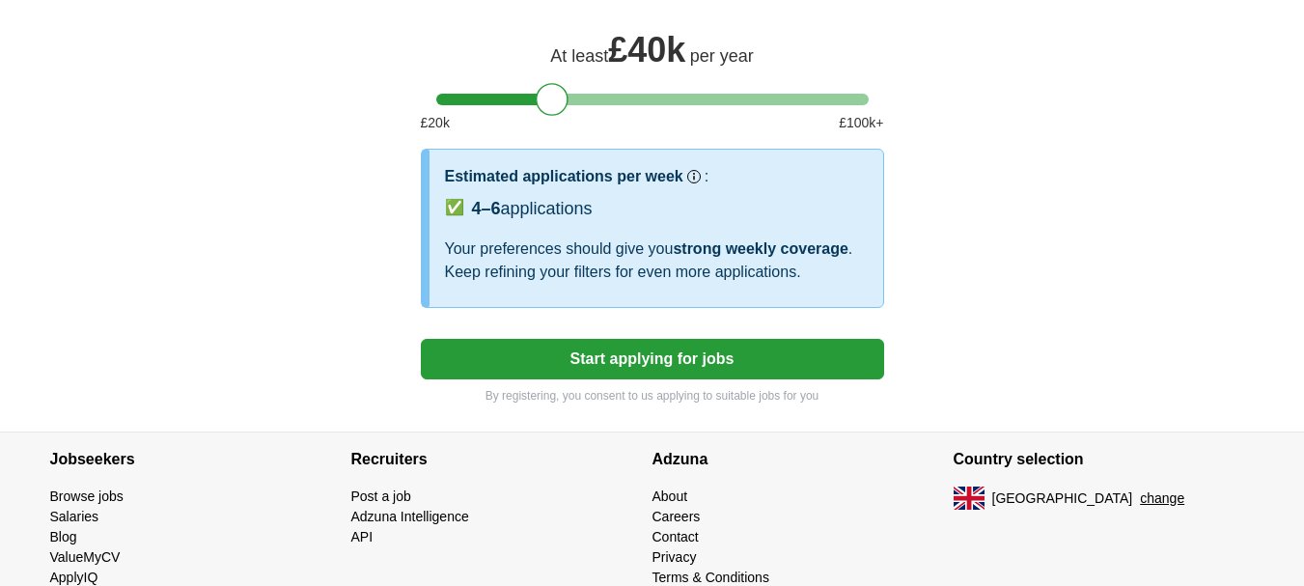
click at [696, 360] on button "Start applying for jobs" at bounding box center [652, 359] width 463 height 41
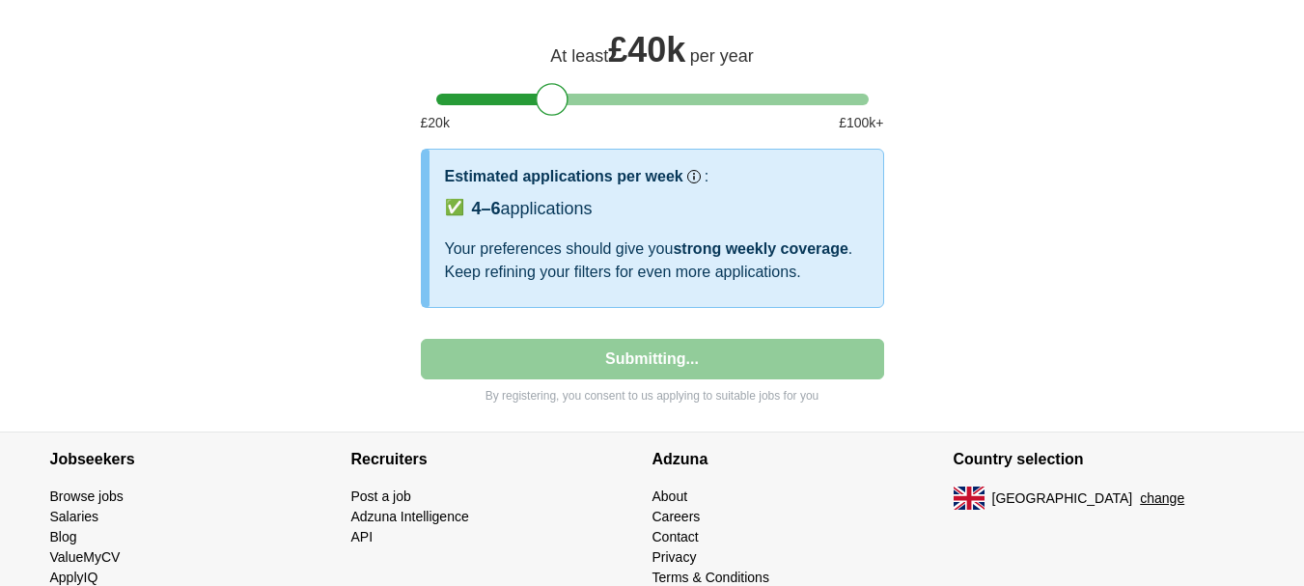
select select "**"
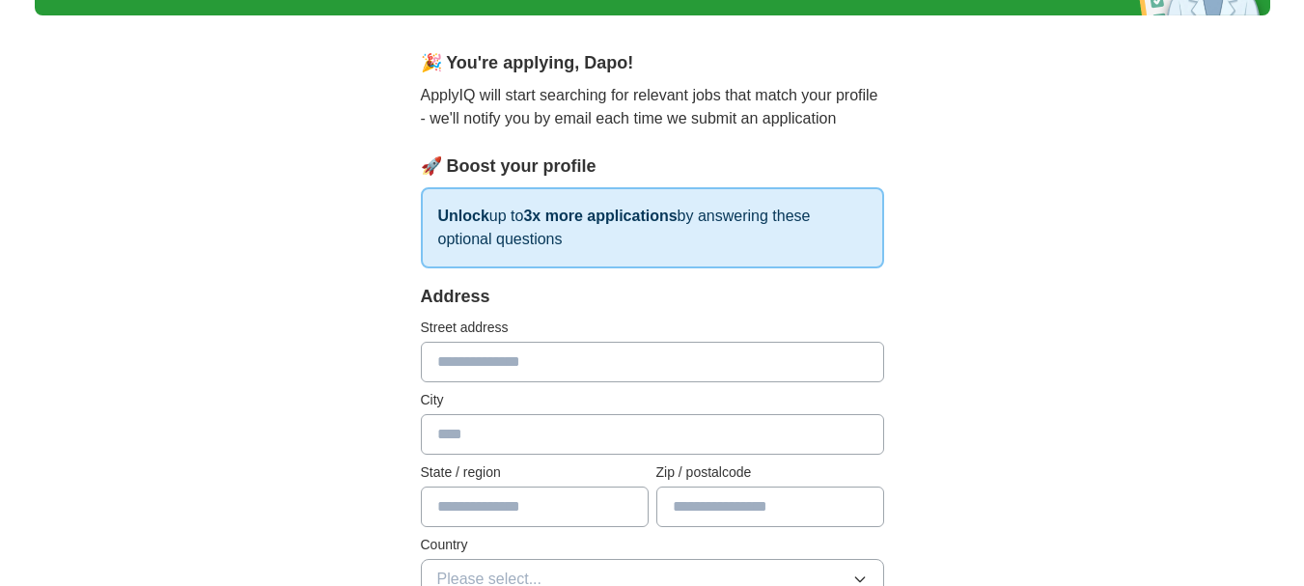
scroll to position [137, 0]
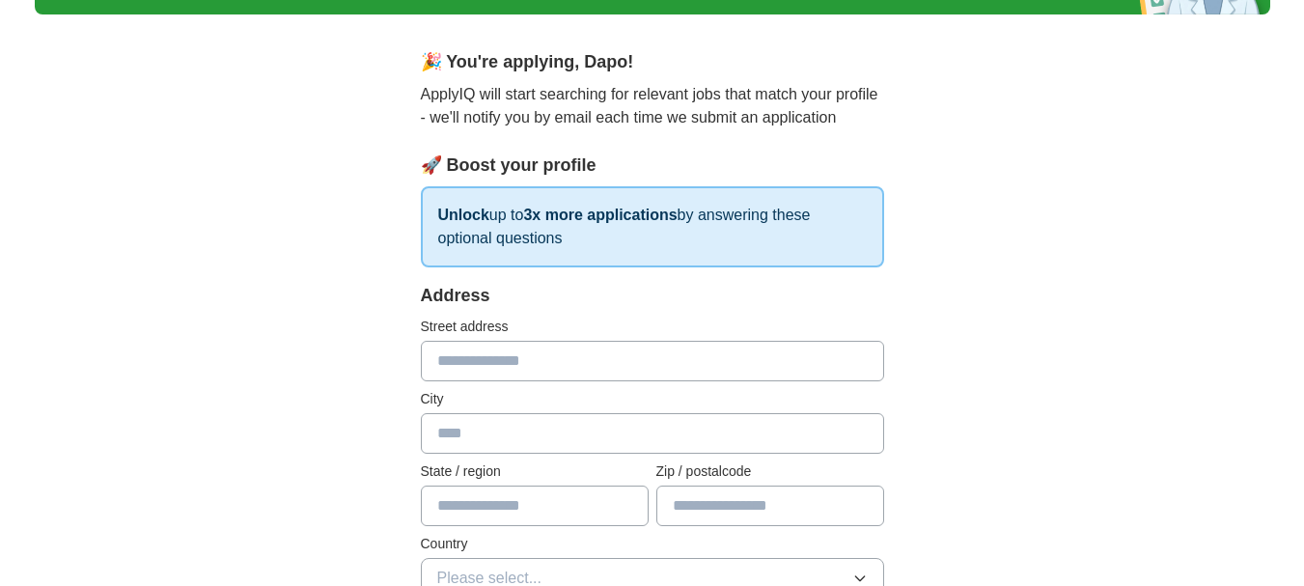
click at [434, 362] on input "text" at bounding box center [652, 361] width 463 height 41
click at [598, 365] on input "**********" at bounding box center [652, 361] width 463 height 41
type input "**********"
click at [457, 427] on input "text" at bounding box center [652, 433] width 463 height 41
type input "*"
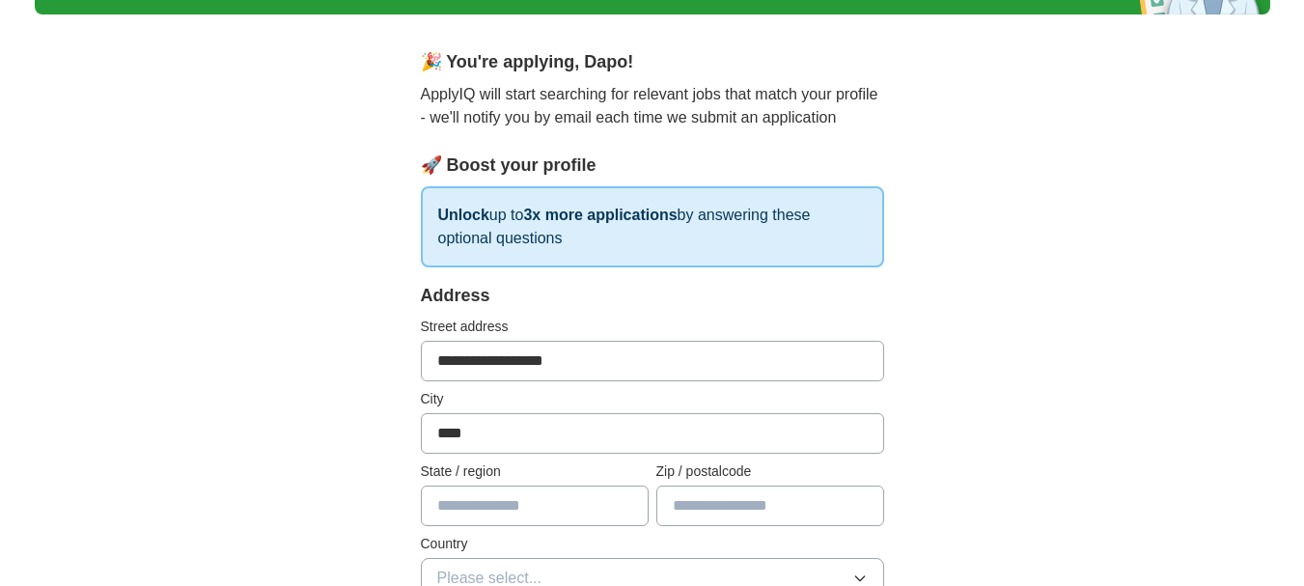
type input "****"
click at [439, 504] on input "text" at bounding box center [535, 505] width 228 height 41
type input "**********"
click at [686, 505] on input "text" at bounding box center [770, 505] width 228 height 41
type input "*"
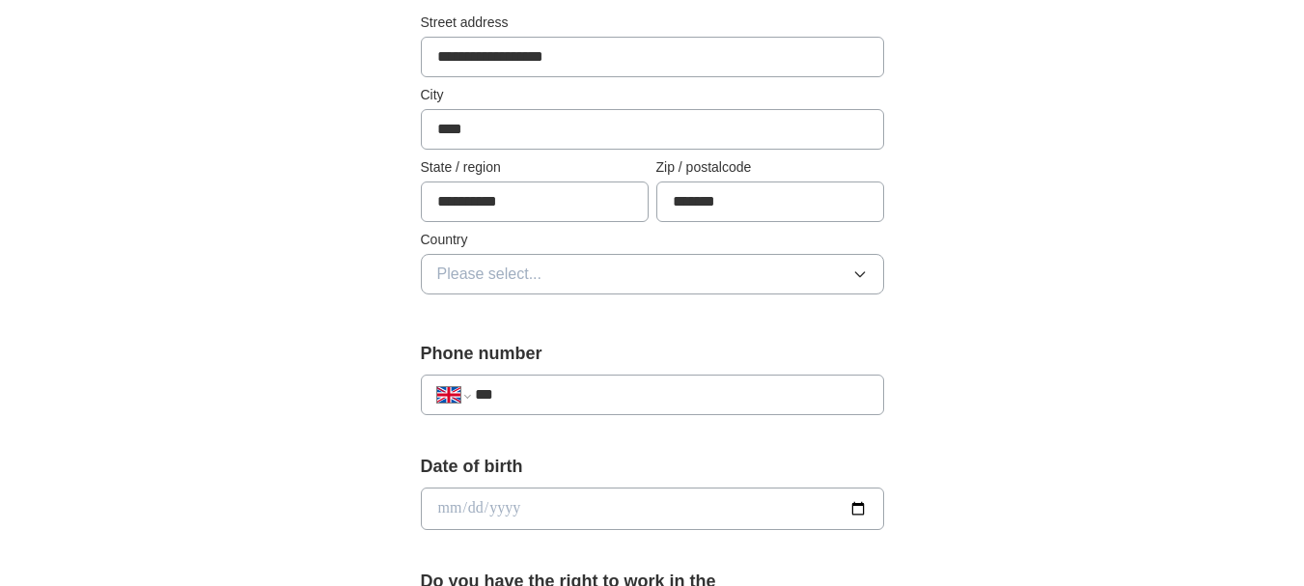
scroll to position [440, 0]
type input "*******"
click at [445, 262] on button "Please select..." at bounding box center [652, 275] width 463 height 41
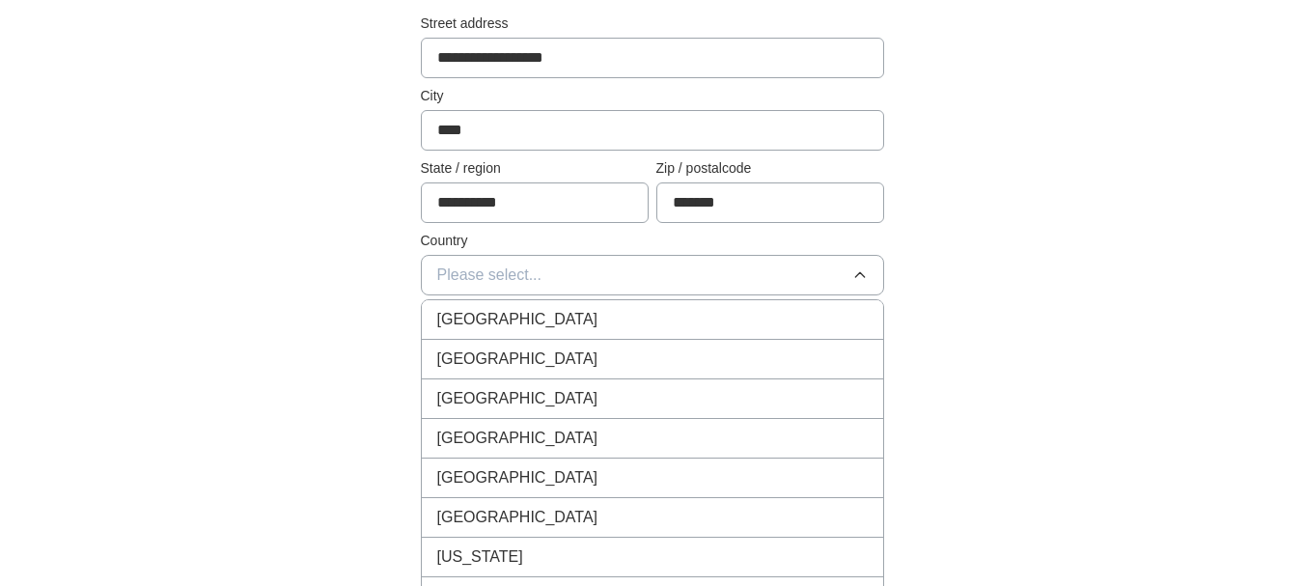
click at [494, 317] on span "[GEOGRAPHIC_DATA]" at bounding box center [517, 319] width 161 height 23
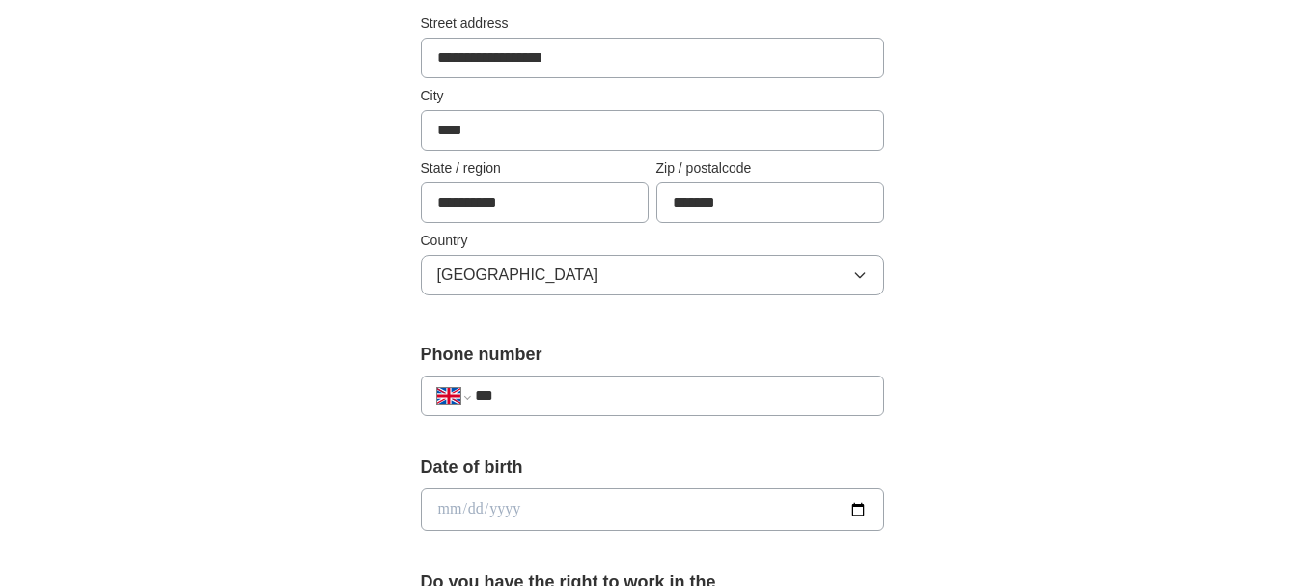
click at [514, 392] on input "***" at bounding box center [671, 395] width 392 height 23
click at [509, 398] on input "***" at bounding box center [671, 395] width 392 height 23
type input "**********"
click at [439, 506] on input "date" at bounding box center [652, 509] width 463 height 42
type input "**********"
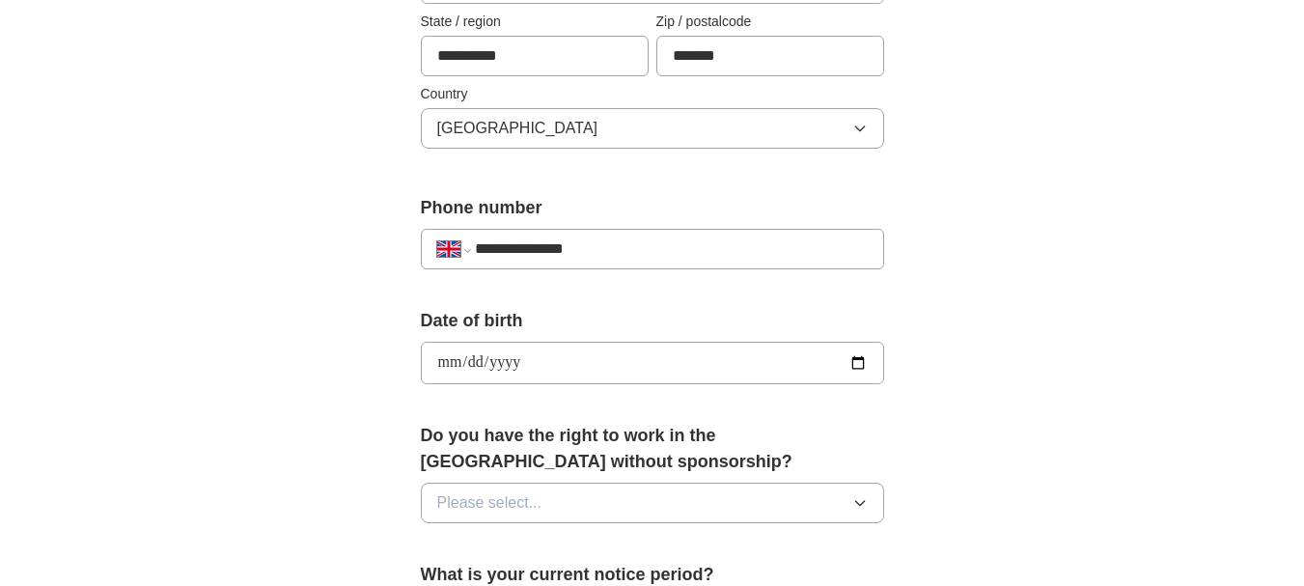
scroll to position [616, 0]
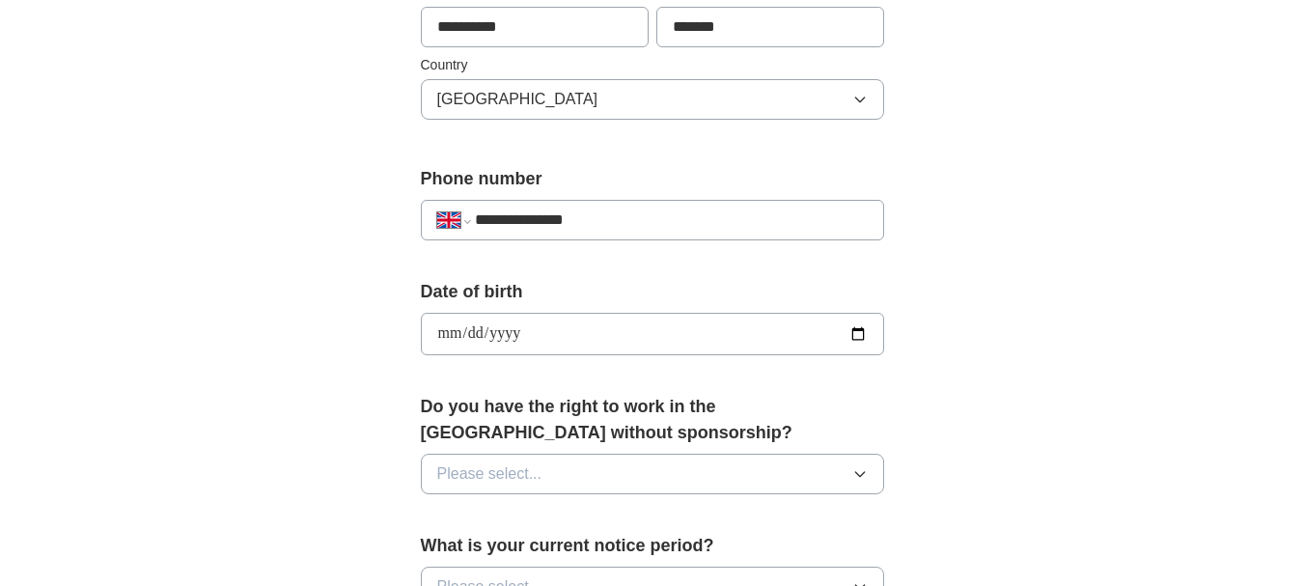
click at [865, 465] on button "Please select..." at bounding box center [652, 474] width 463 height 41
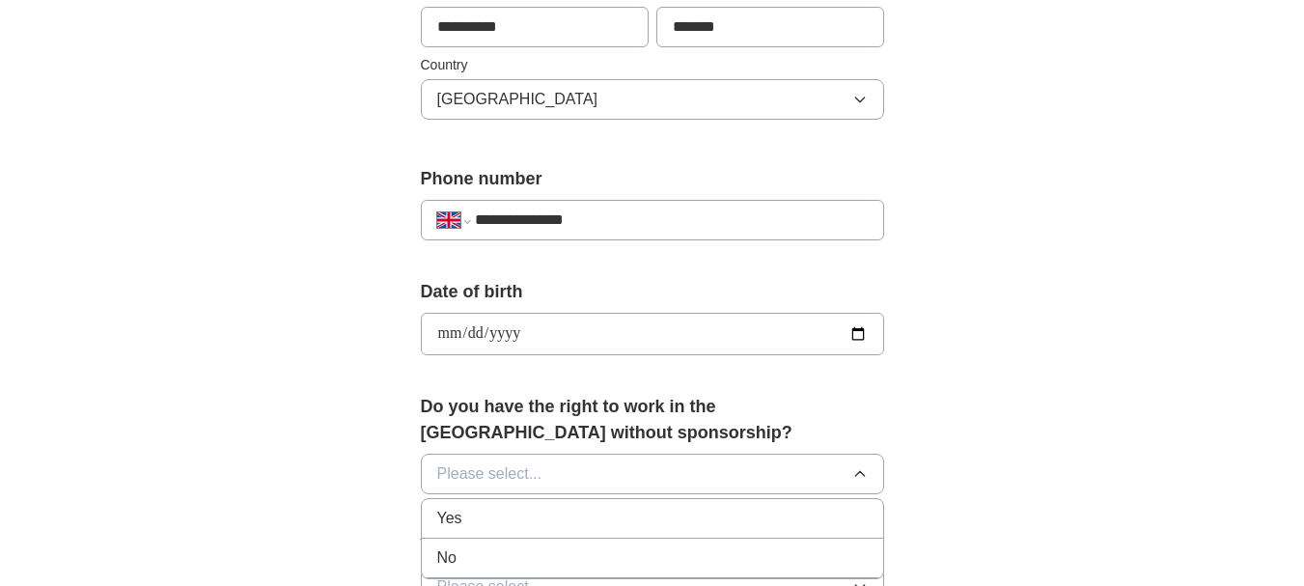
click at [784, 515] on div "Yes" at bounding box center [652, 518] width 430 height 23
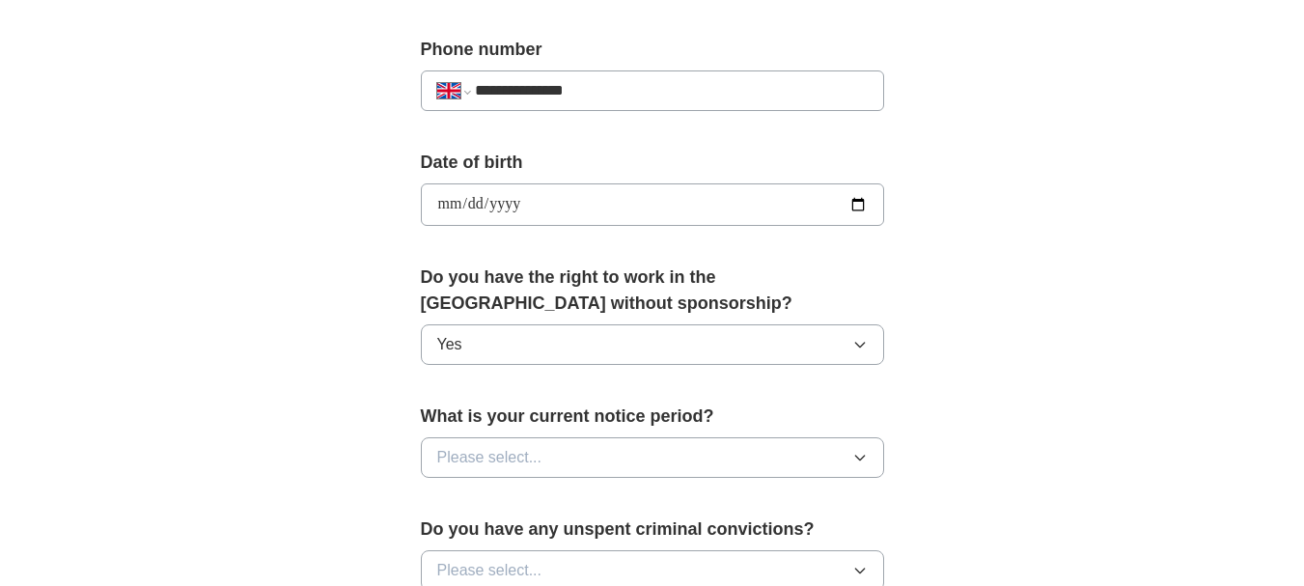
scroll to position [752, 0]
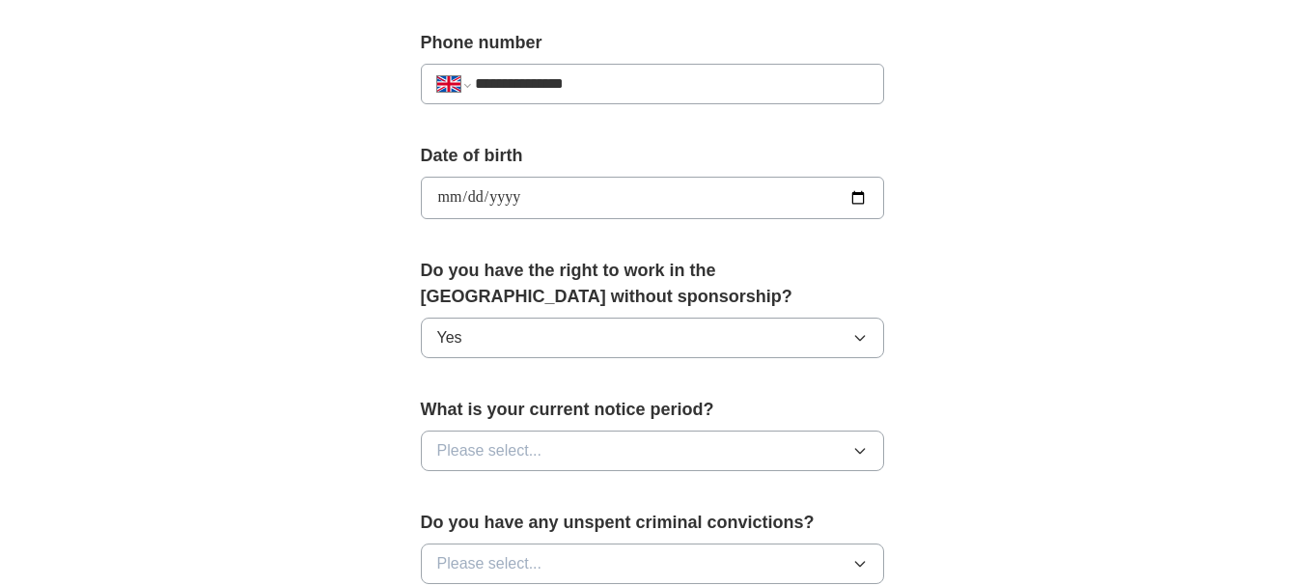
click at [861, 452] on icon "button" at bounding box center [859, 451] width 9 height 5
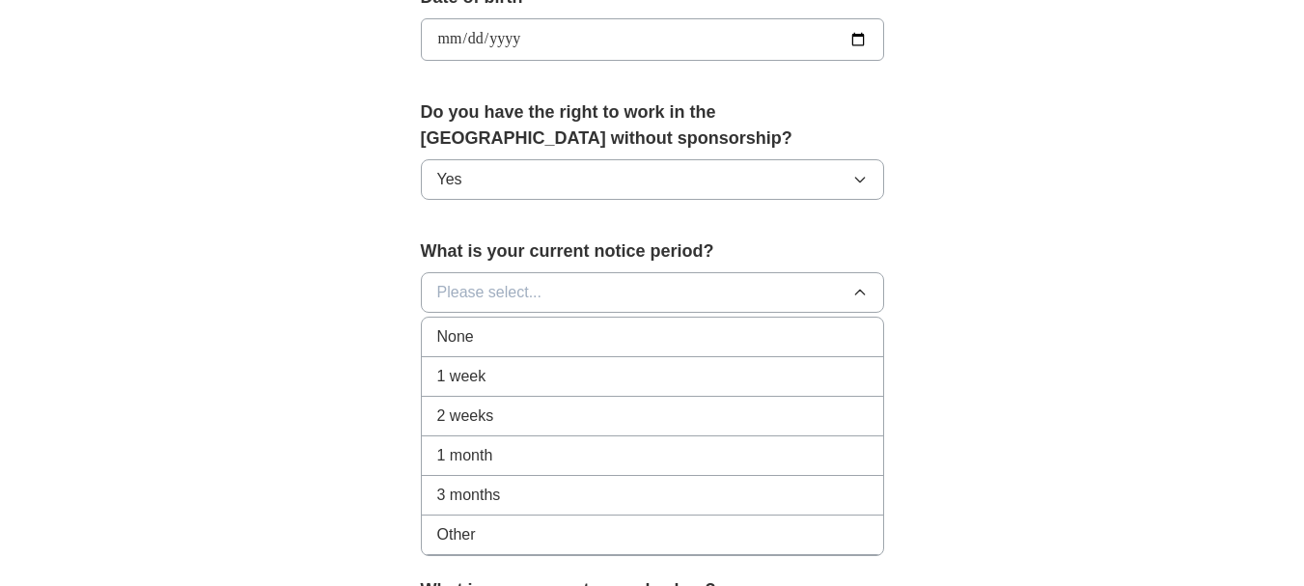
scroll to position [920, 0]
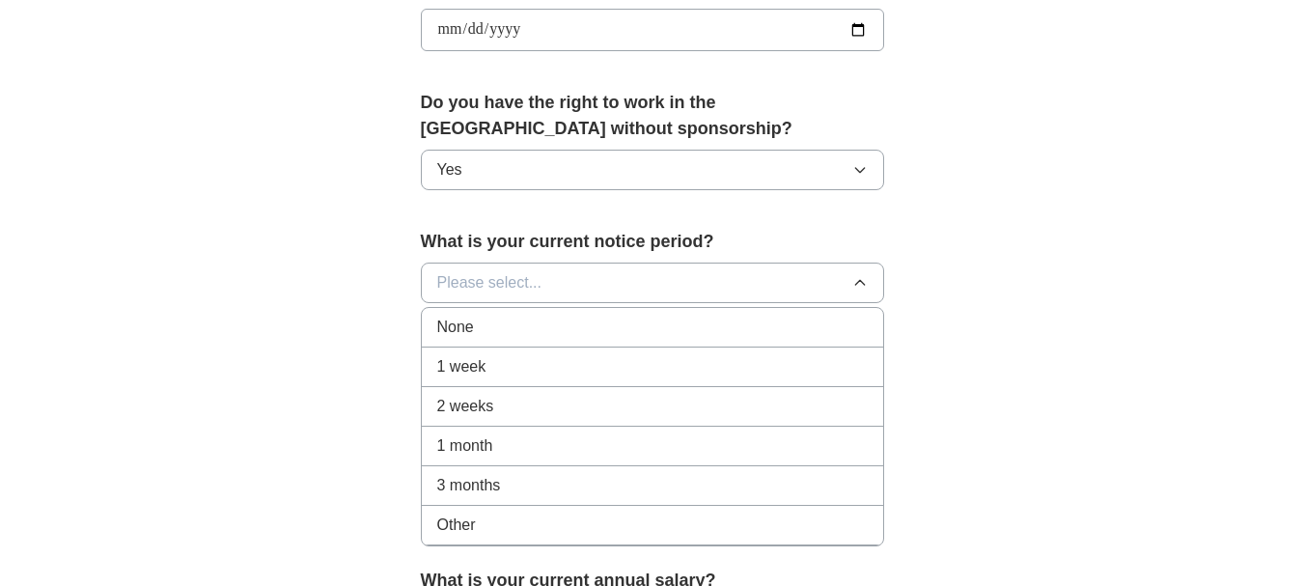
click at [853, 408] on div "2 weeks" at bounding box center [652, 406] width 430 height 23
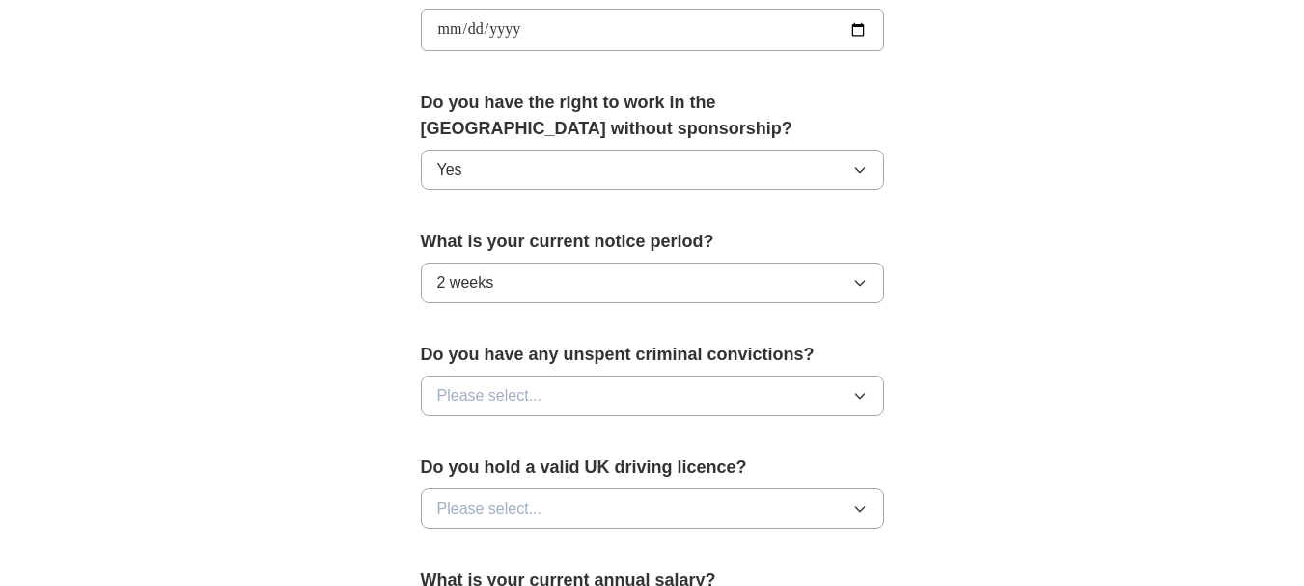
click at [862, 500] on button "Please select..." at bounding box center [652, 508] width 463 height 41
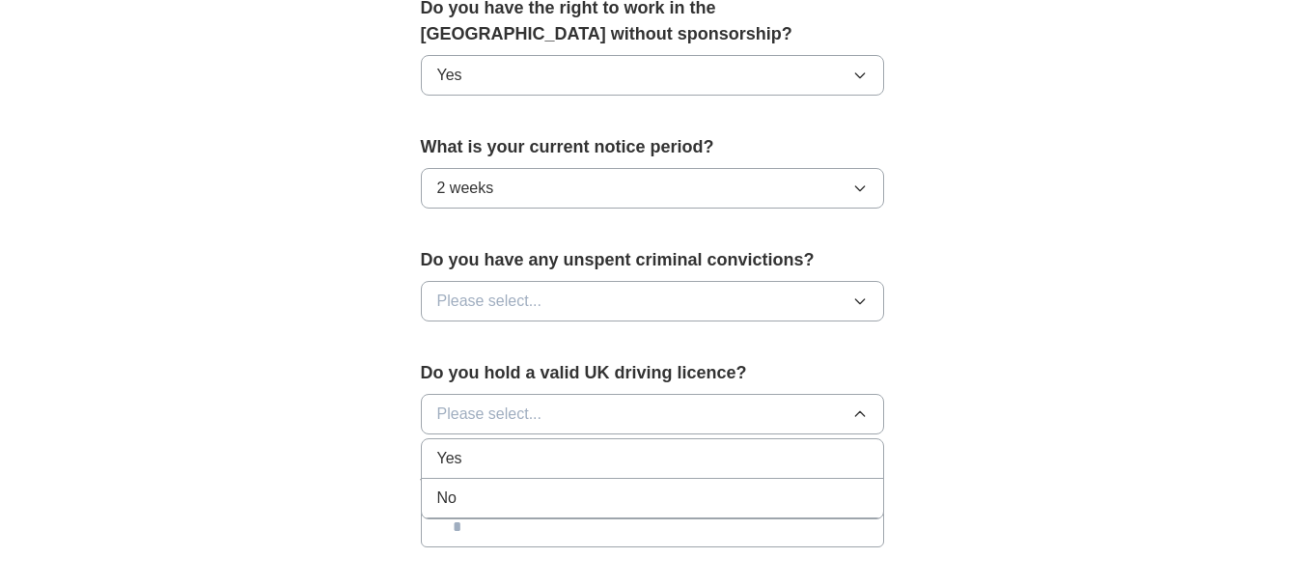
scroll to position [1015, 0]
click at [829, 497] on div "No" at bounding box center [652, 496] width 430 height 23
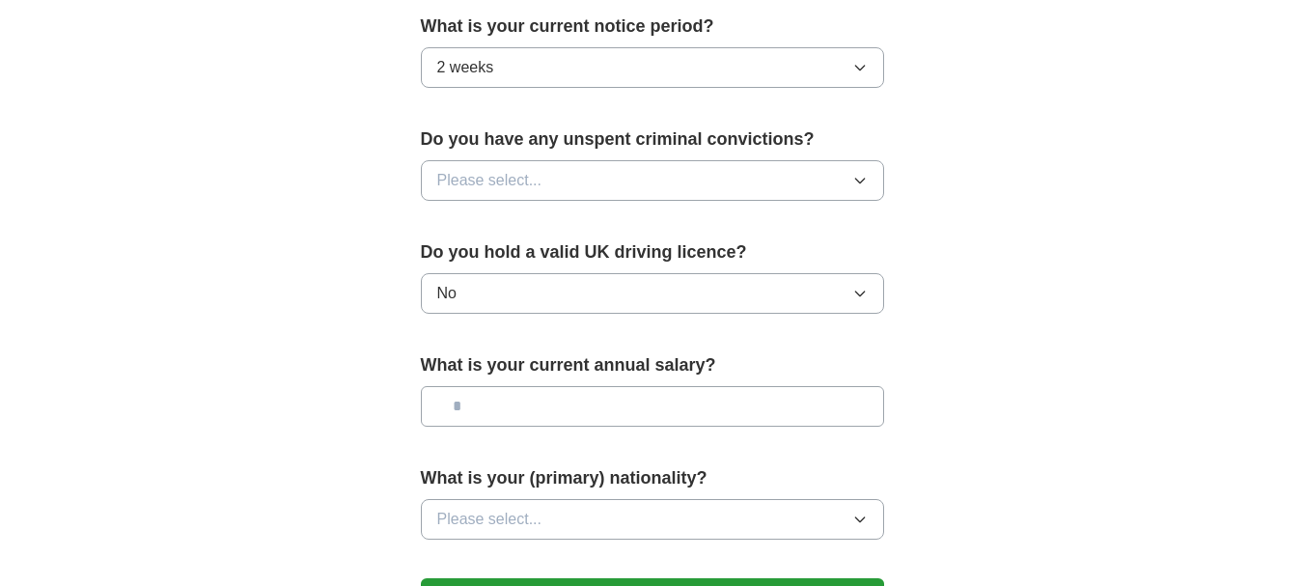
scroll to position [1136, 0]
click at [852, 510] on icon "button" at bounding box center [859, 517] width 15 height 15
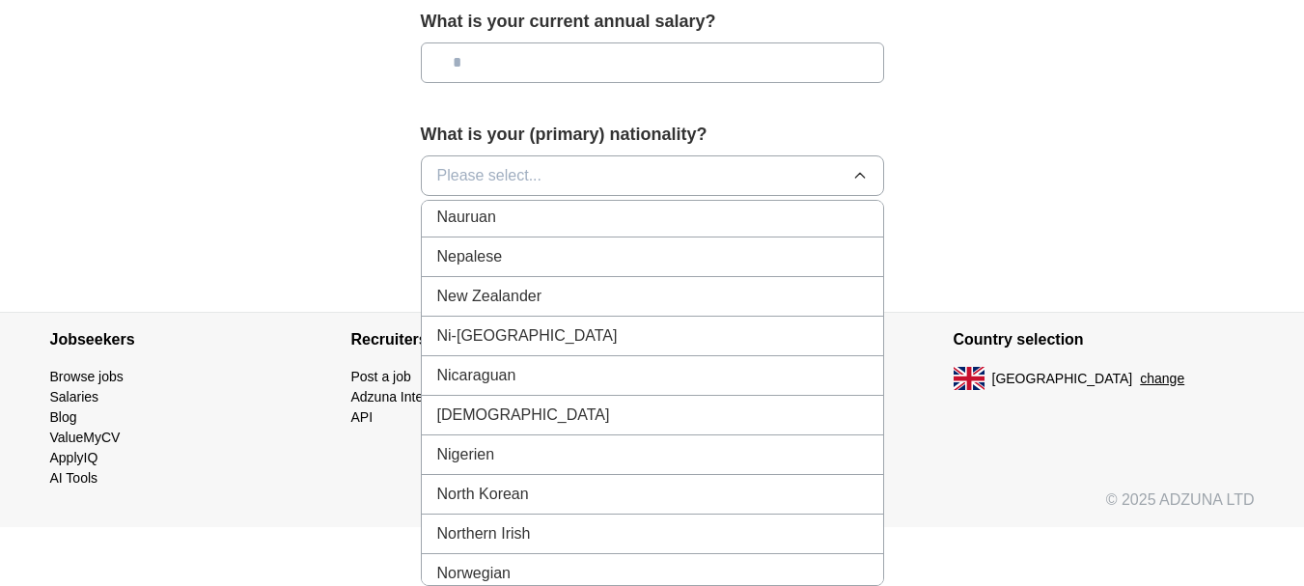
scroll to position [4914, 0]
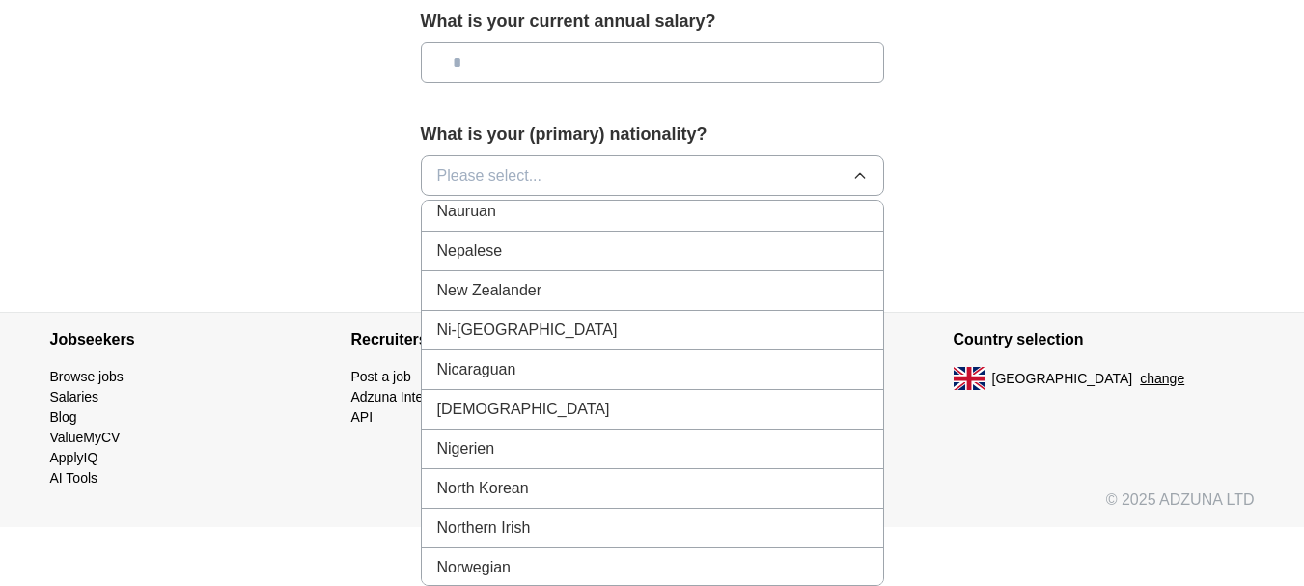
click at [847, 418] on div "[DEMOGRAPHIC_DATA]" at bounding box center [652, 409] width 430 height 23
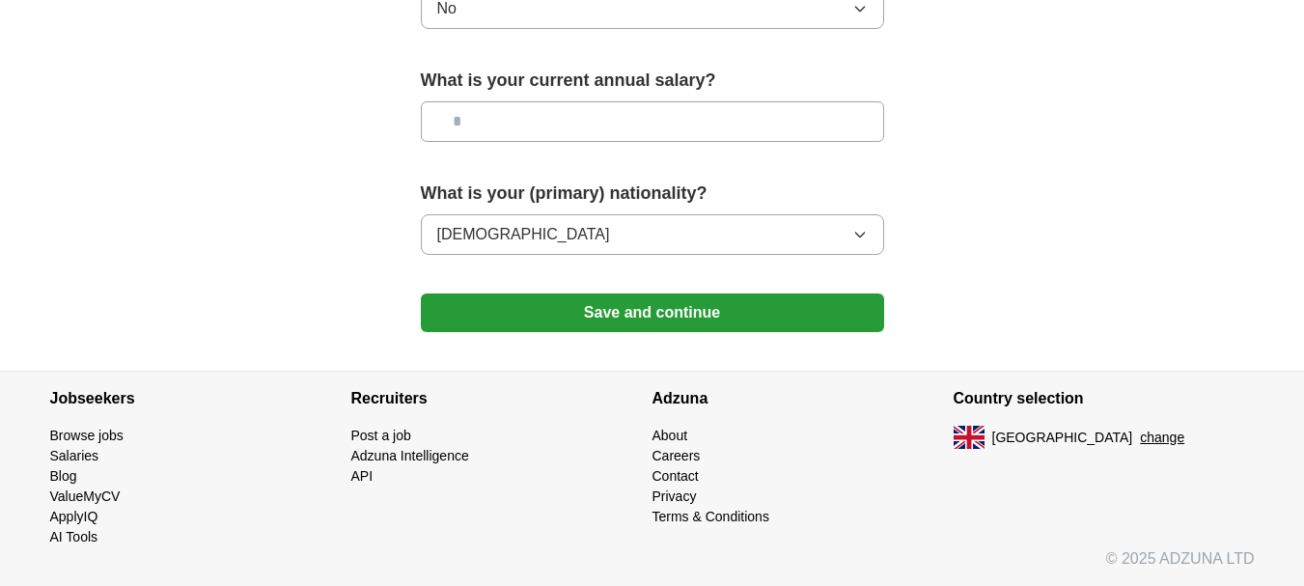
scroll to position [1419, 0]
click at [686, 312] on button "Save and continue" at bounding box center [652, 312] width 463 height 39
